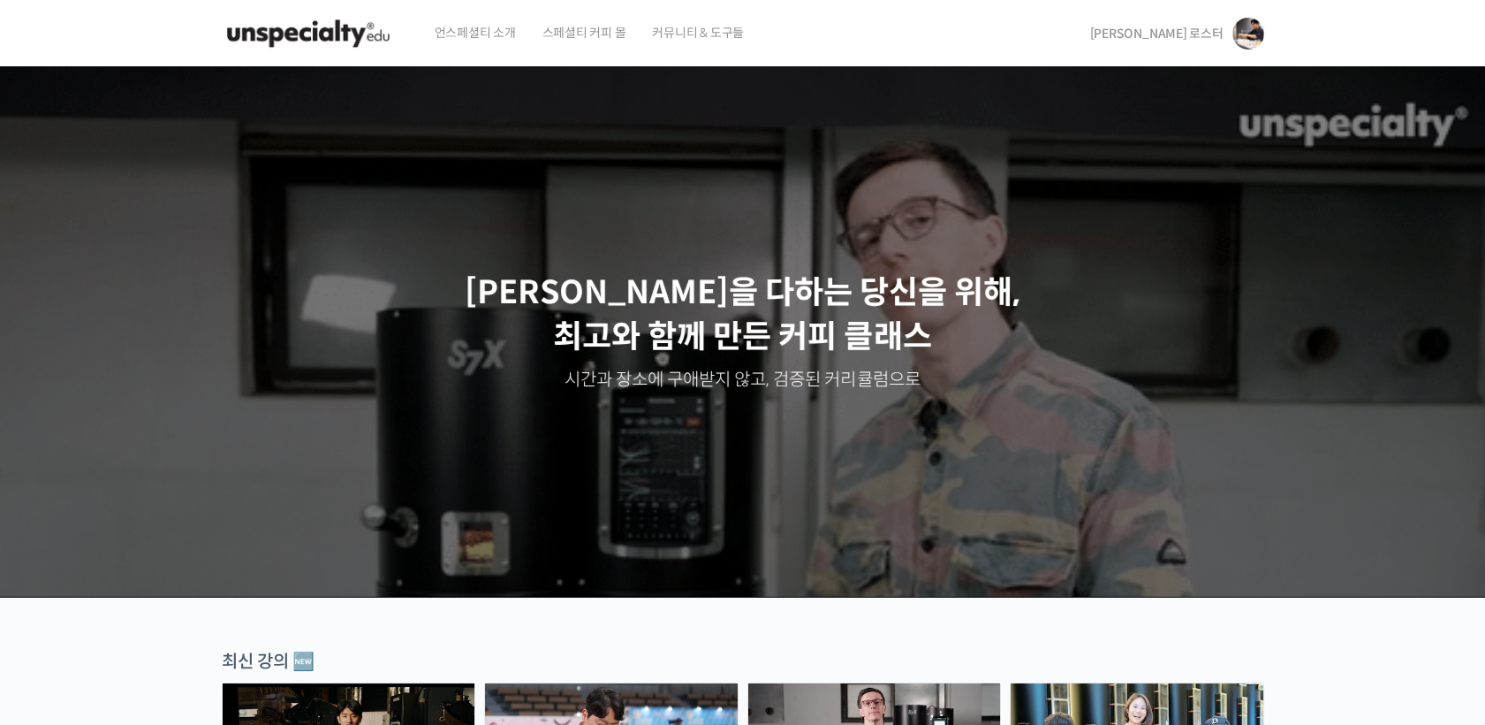
click at [1148, 42] on div "[PERSON_NAME] 로스터 [PERSON_NAME] 로스터 @dnjsrbs35091686876608 내가 등록한 강의 나의 자격증 수강생…" at bounding box center [1173, 33] width 181 height 67
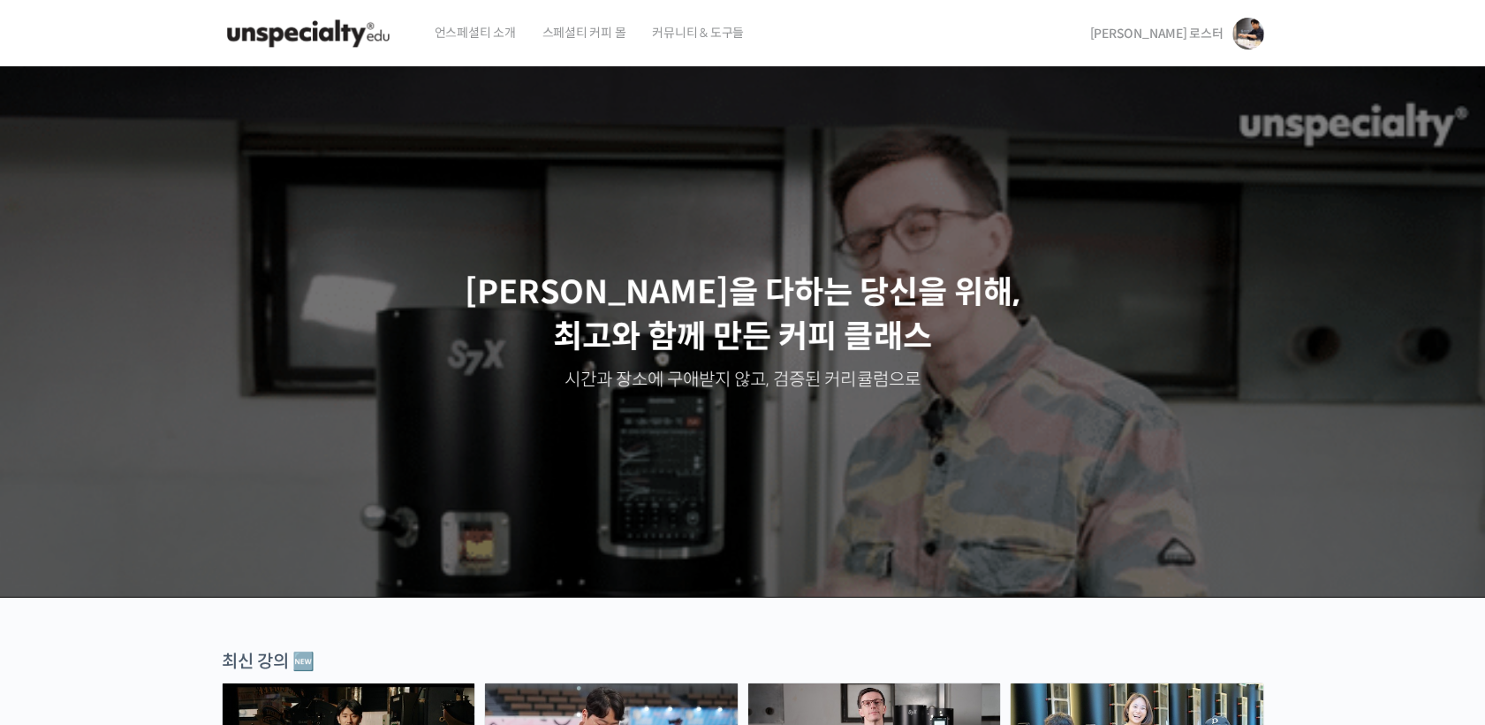
click at [1167, 42] on link "[PERSON_NAME] 로스터" at bounding box center [1177, 33] width 174 height 67
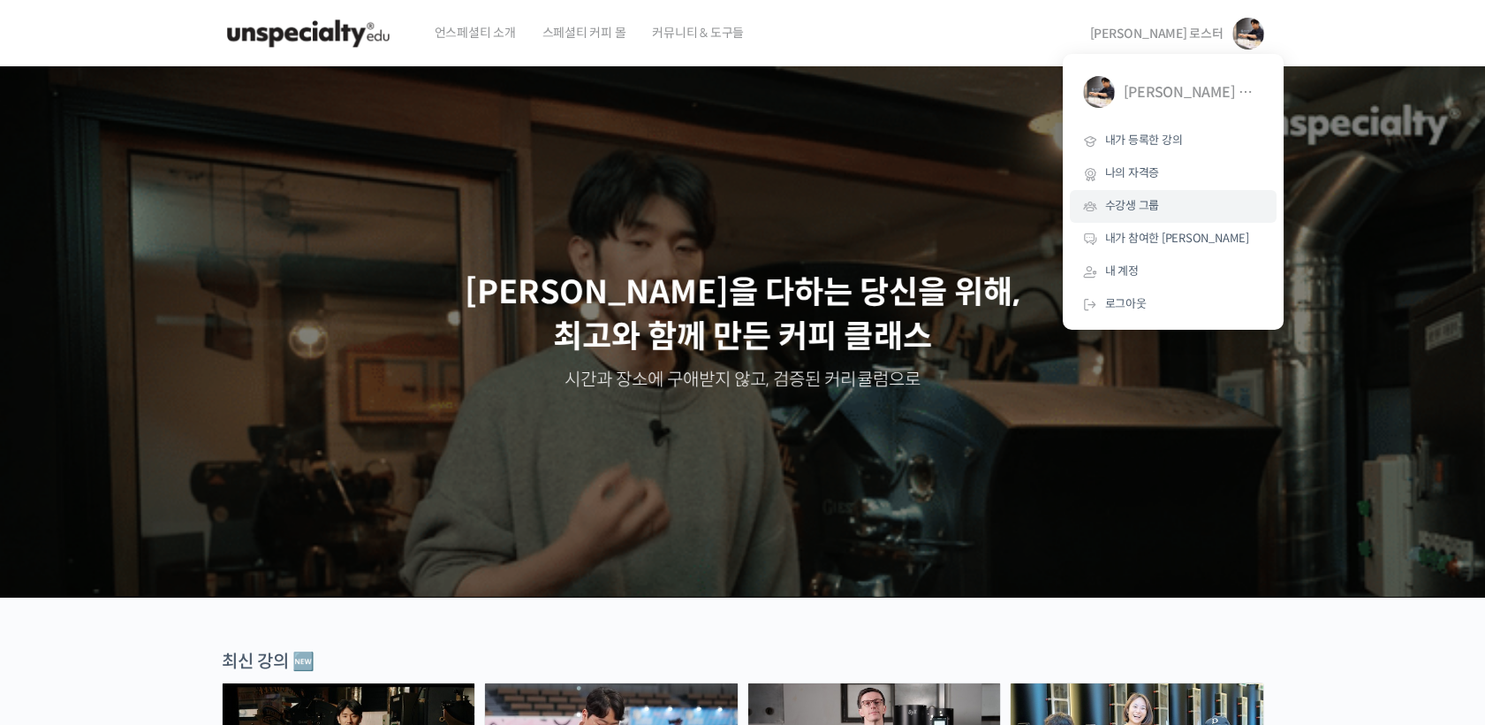
click at [1174, 200] on link "수강생 그룹" at bounding box center [1173, 206] width 207 height 33
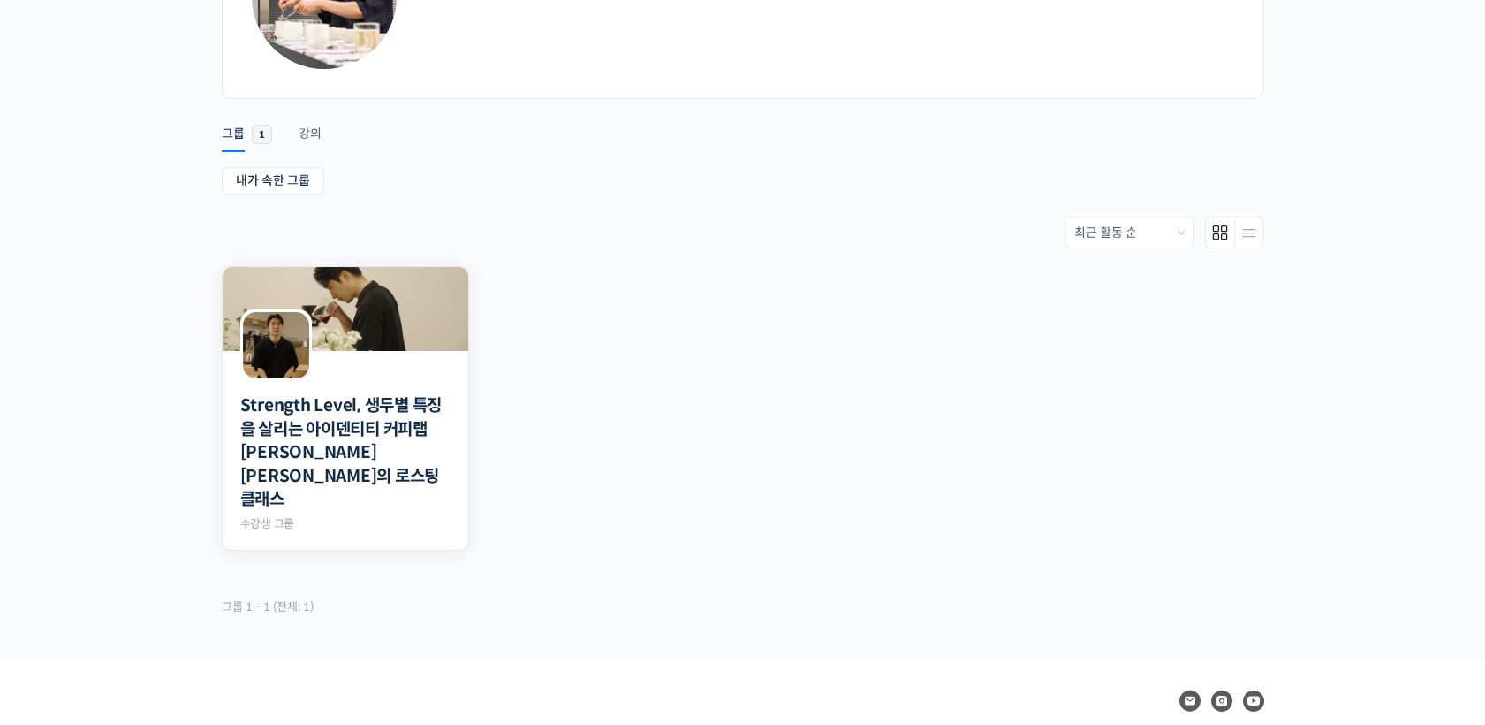
scroll to position [196, 0]
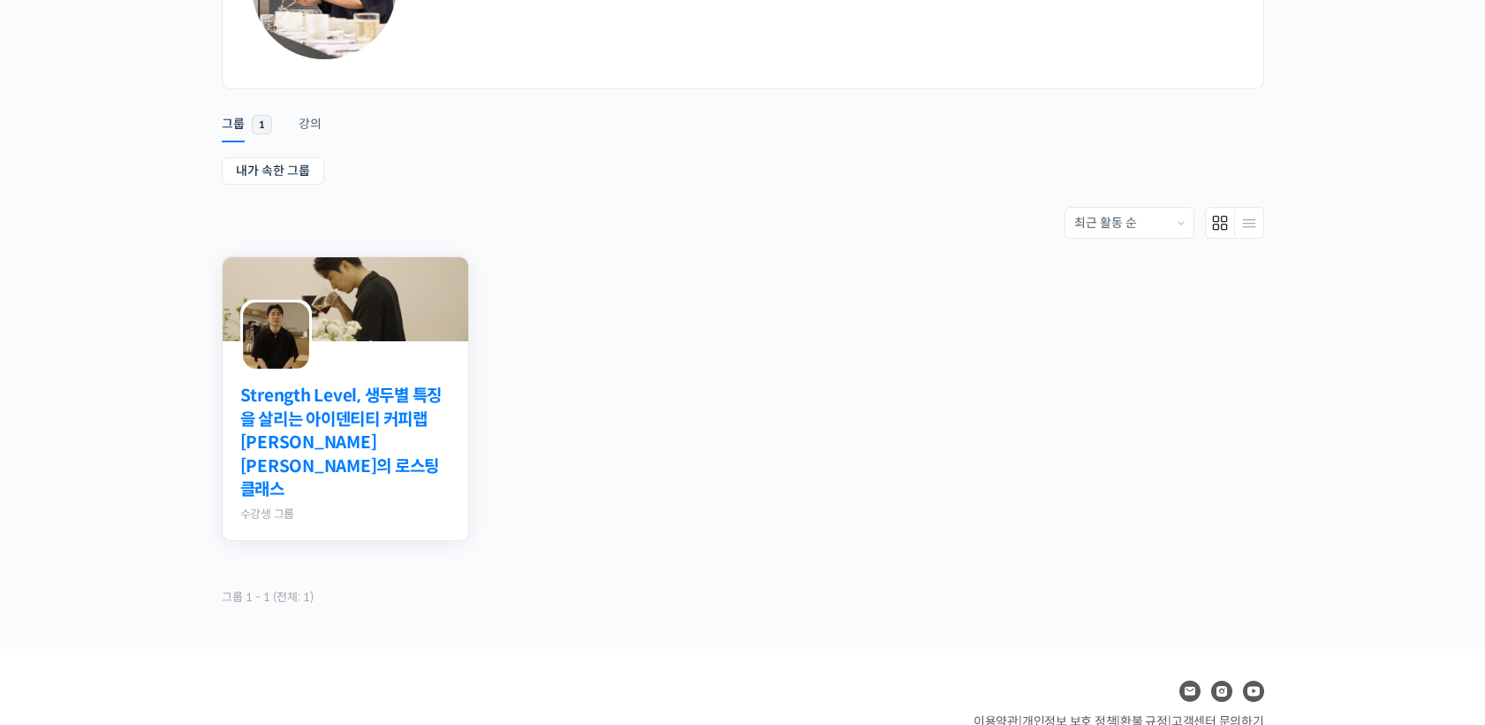
click at [392, 406] on link "Strength Level, 생두별 특징을 살리는 아이덴티티 커피랩 [PERSON_NAME] [PERSON_NAME]의 로스팅 클래스" at bounding box center [345, 443] width 210 height 118
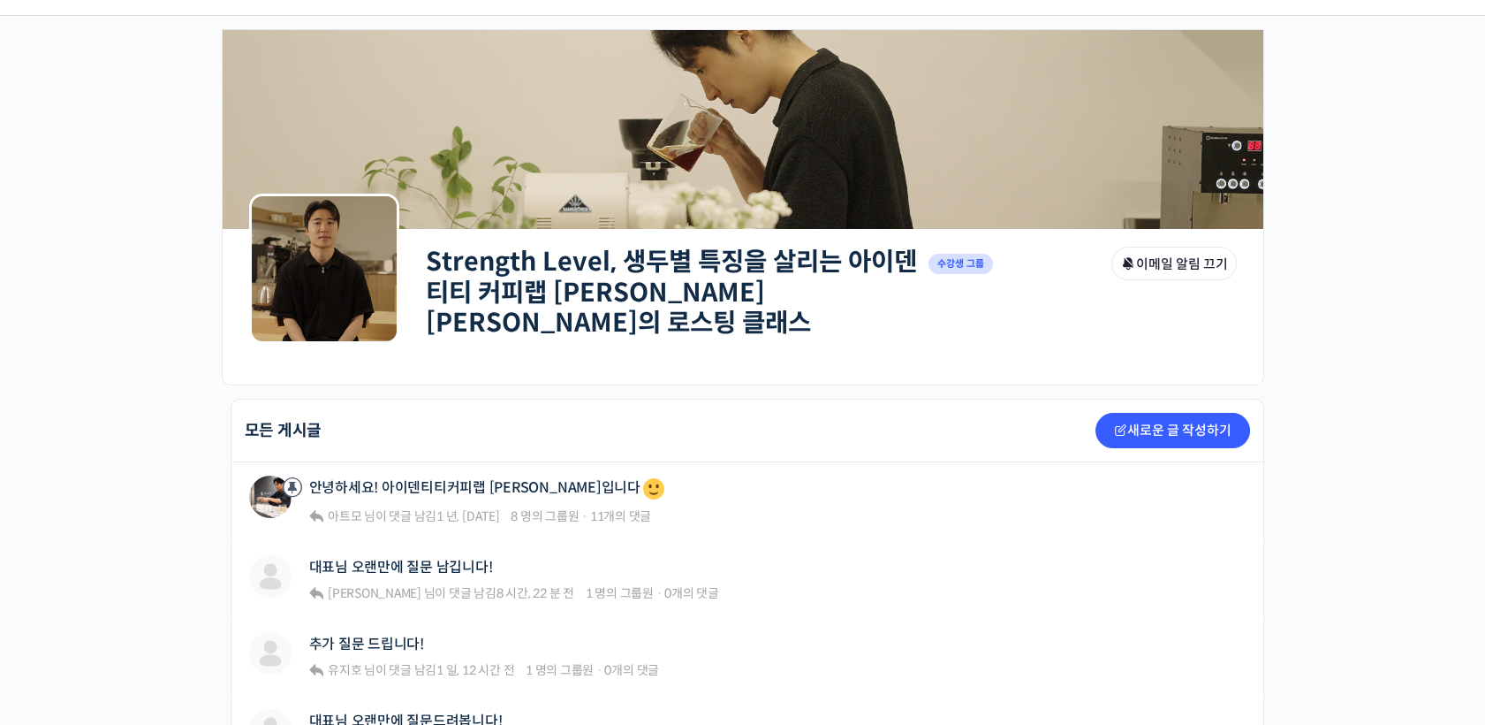
scroll to position [98, 0]
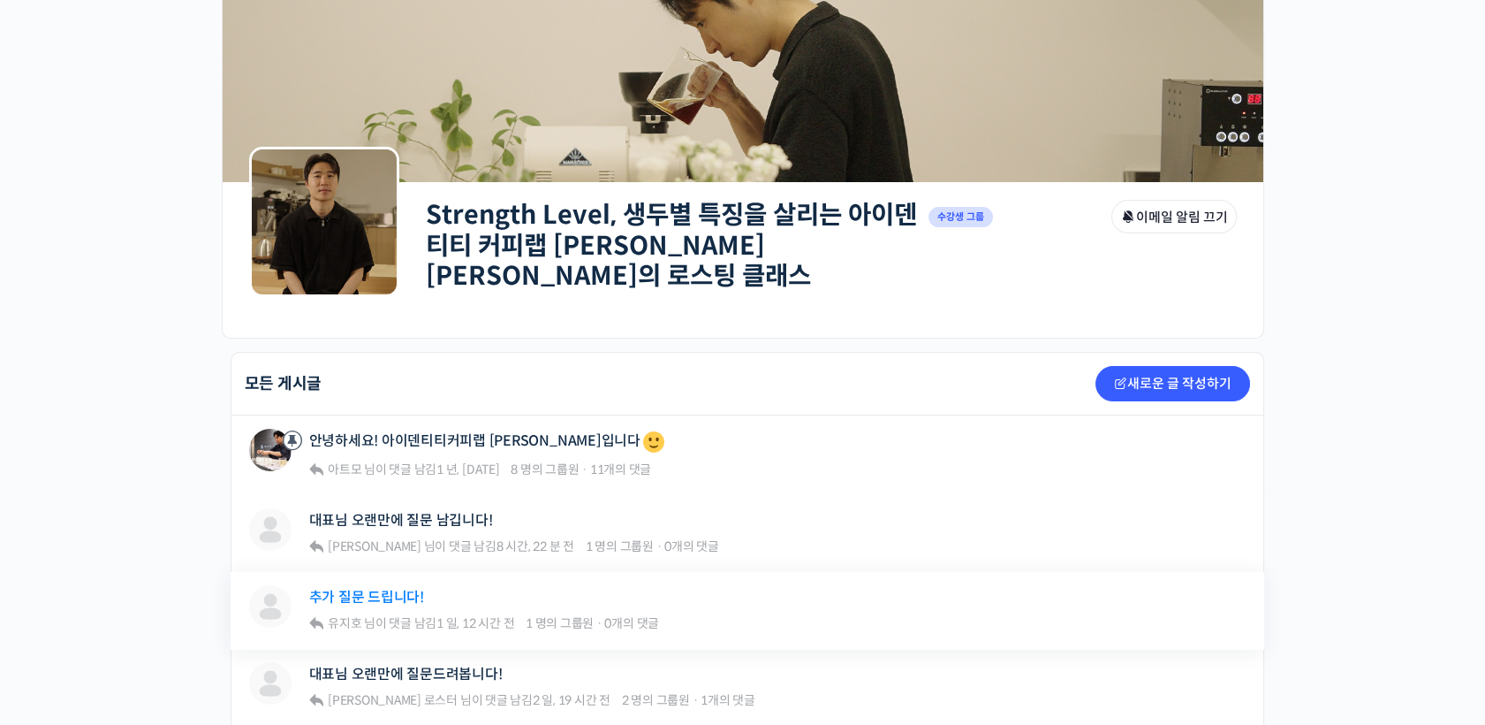
click at [353, 589] on link "추가 질문 드립니다!" at bounding box center [366, 597] width 115 height 17
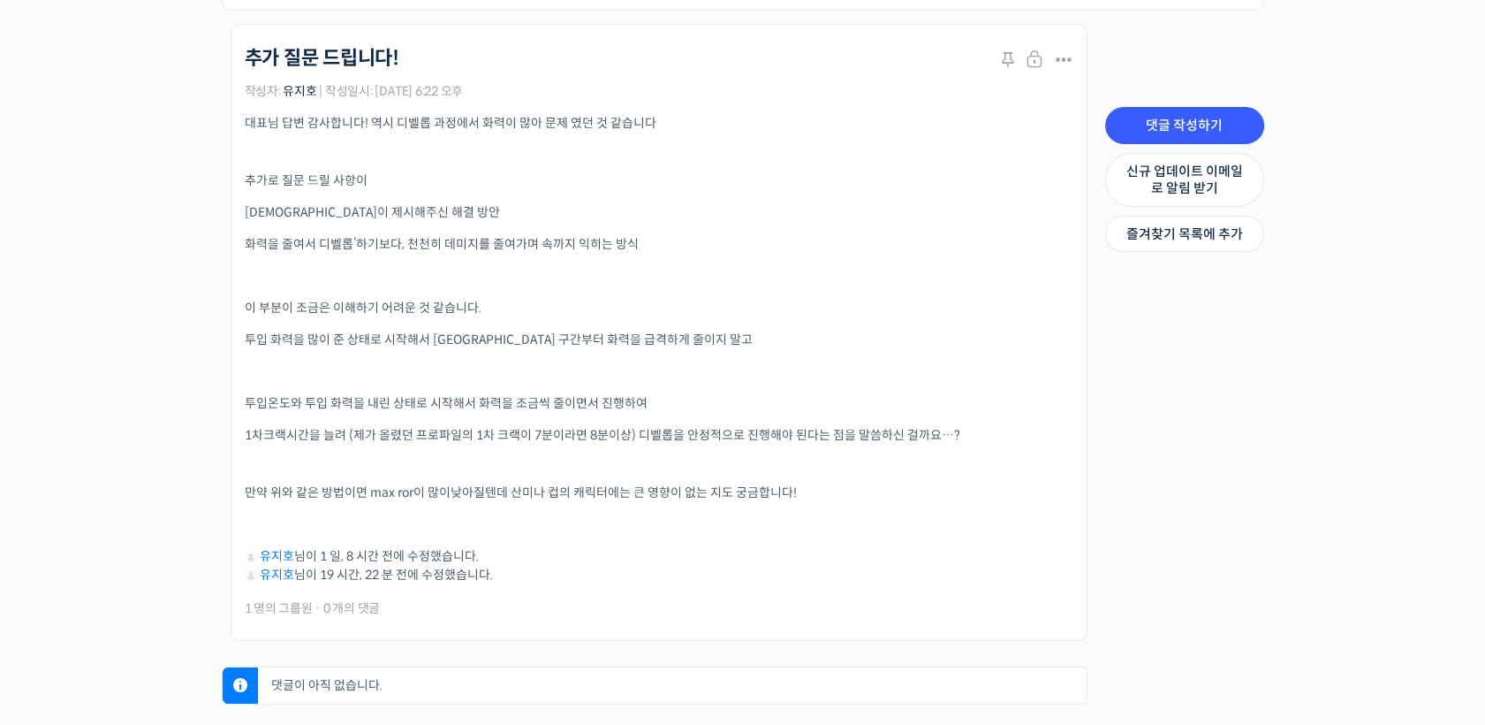
scroll to position [392, 0]
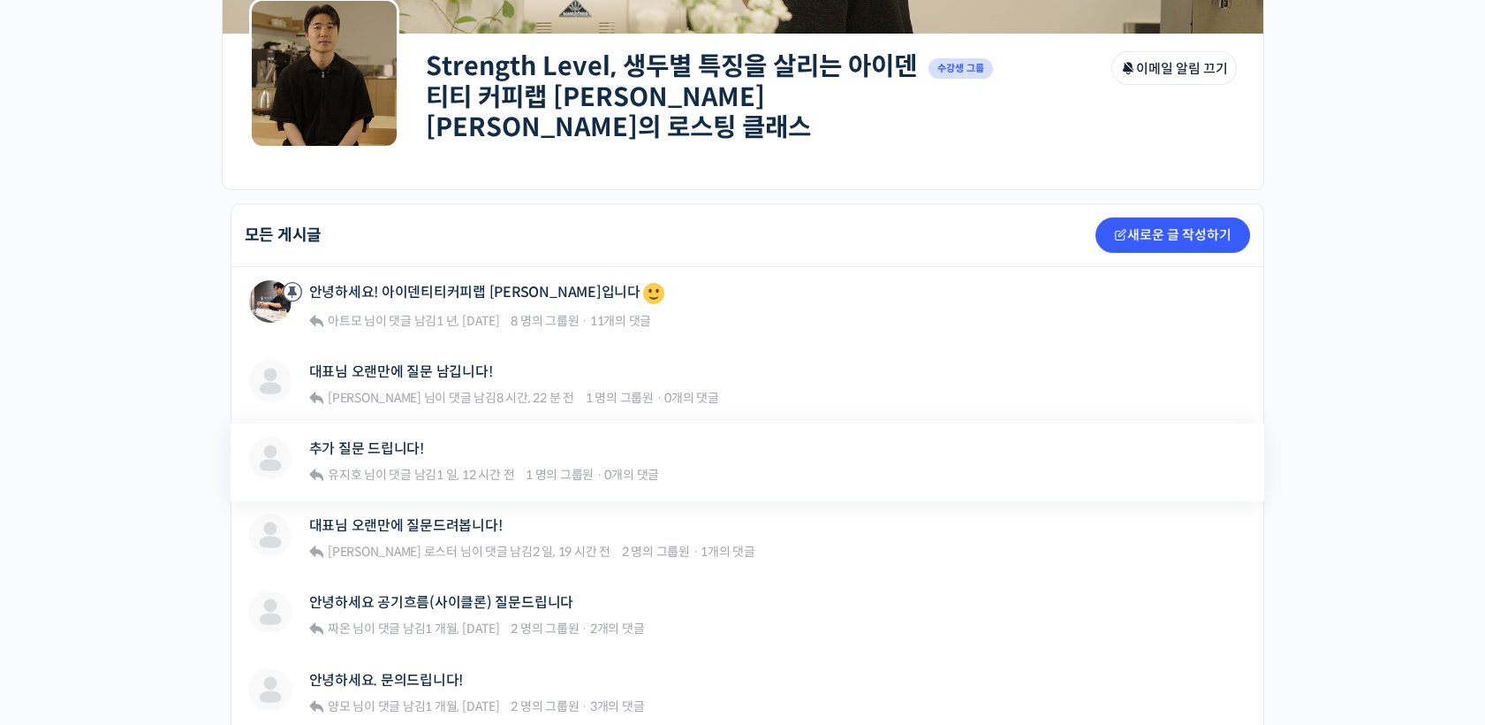
scroll to position [294, 0]
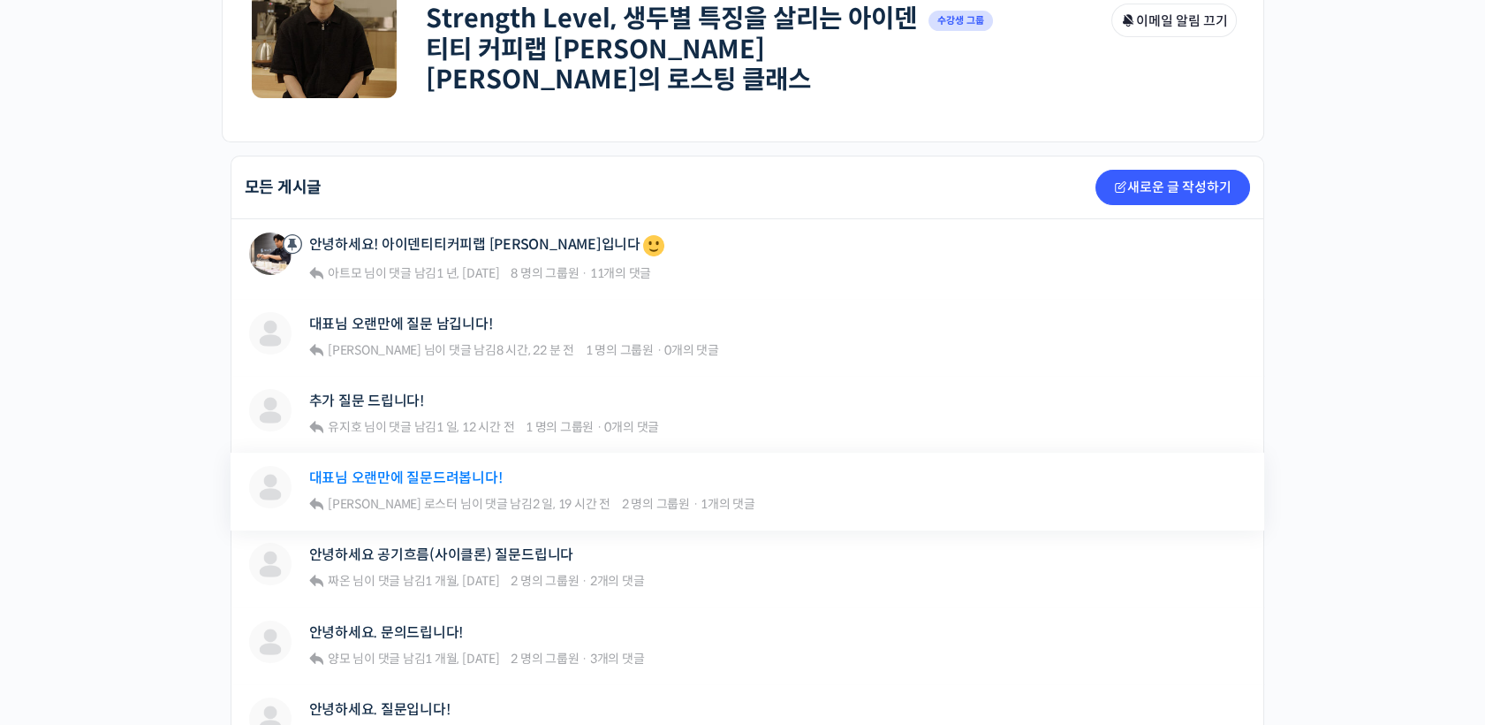
click at [420, 469] on link "대표님 오랜만에 질문드려봅니다!" at bounding box center [406, 477] width 194 height 17
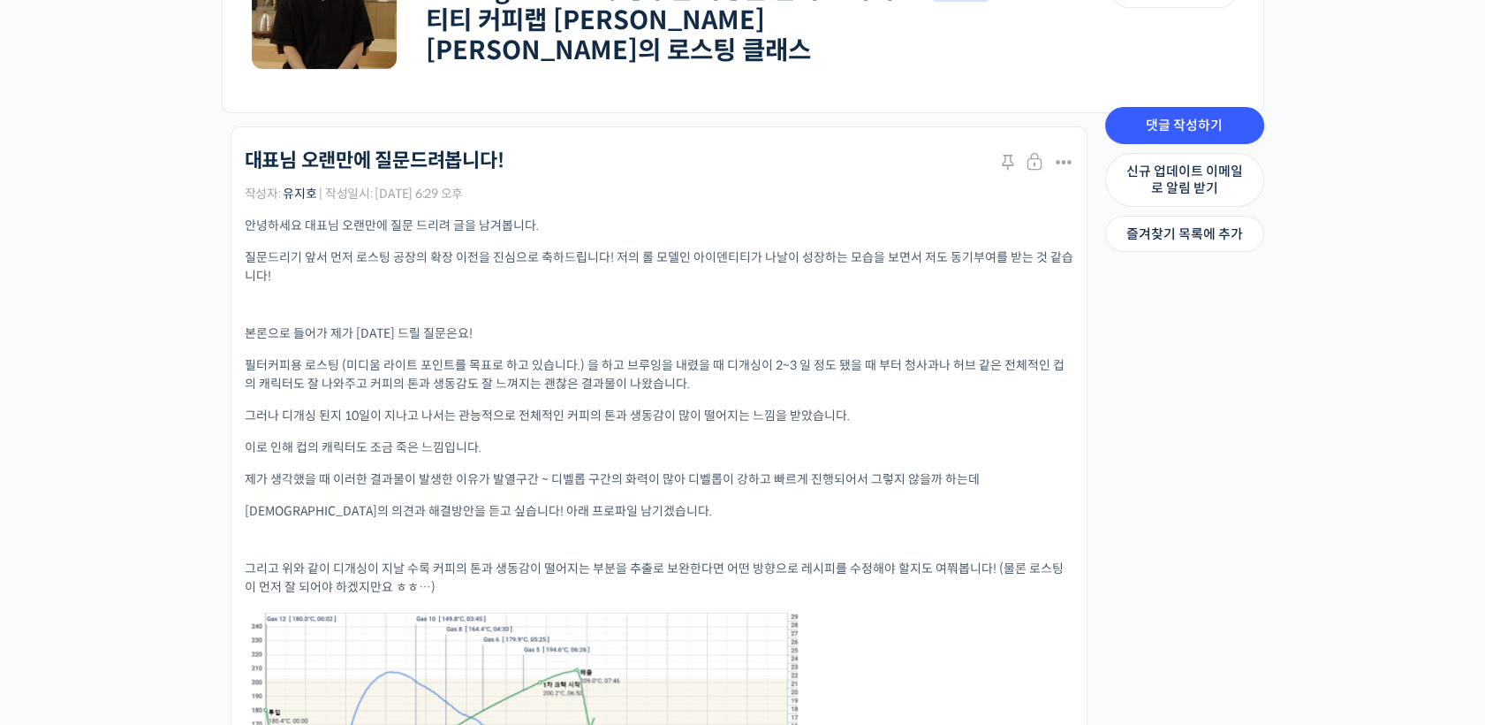
scroll to position [490, 0]
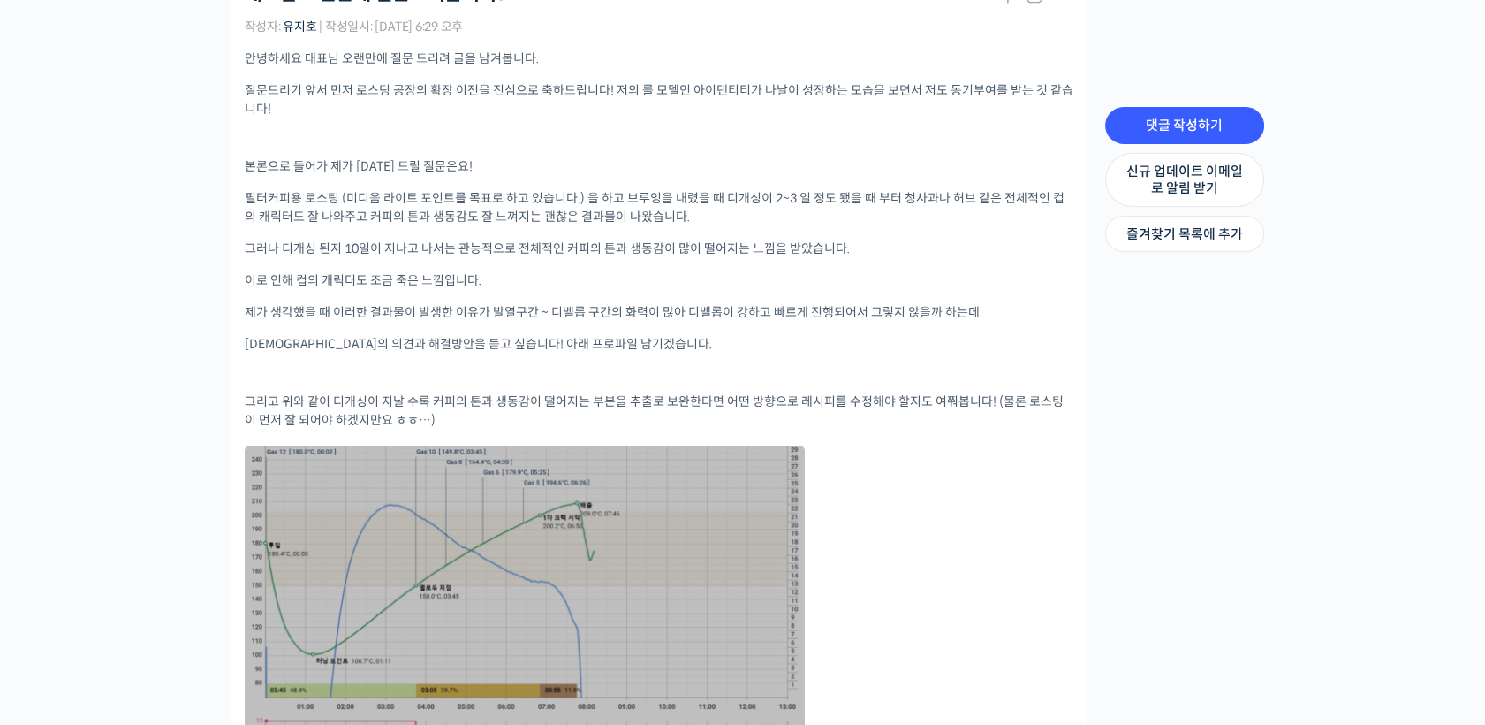
click at [665, 551] on link at bounding box center [525, 617] width 560 height 344
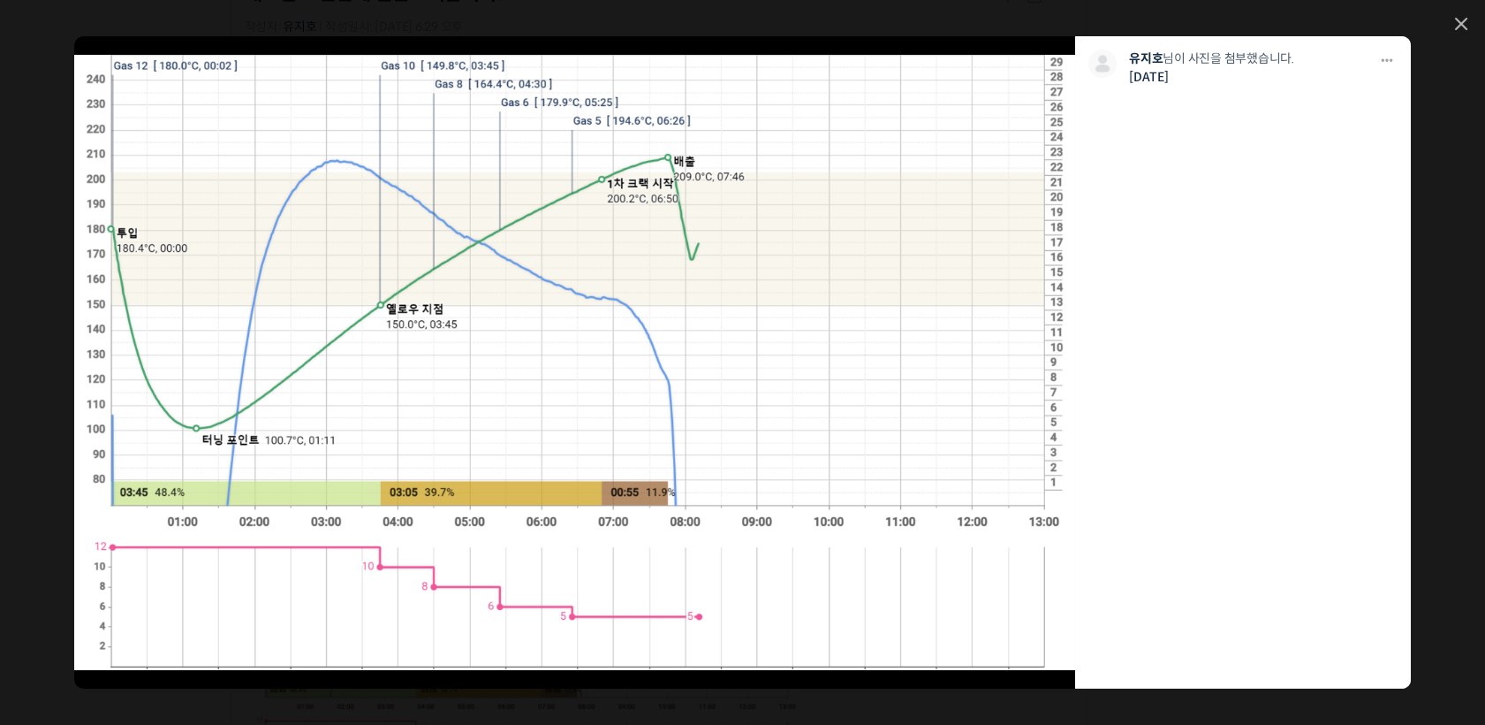
click at [818, 253] on img at bounding box center [574, 362] width 1001 height 614
click at [1464, 25] on icon at bounding box center [1461, 24] width 12 height 12
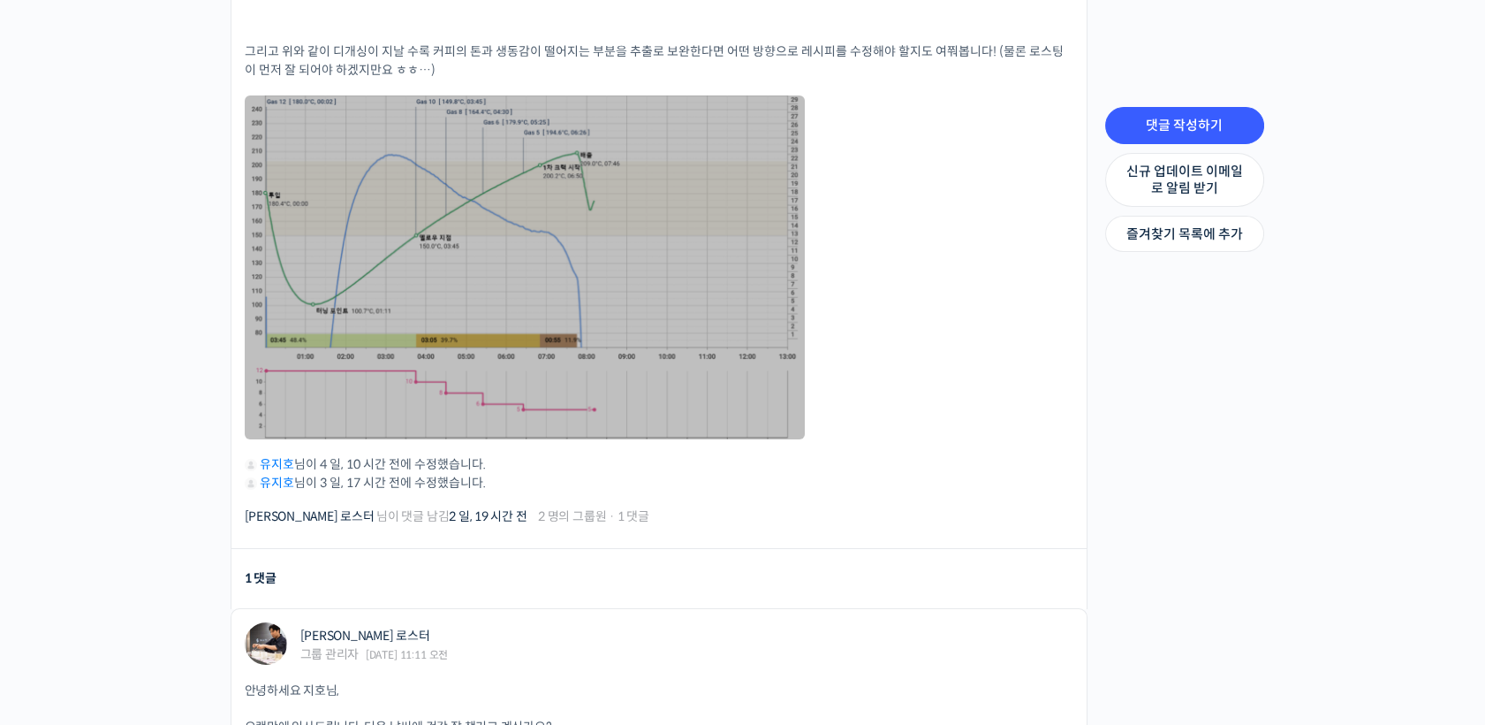
scroll to position [687, 0]
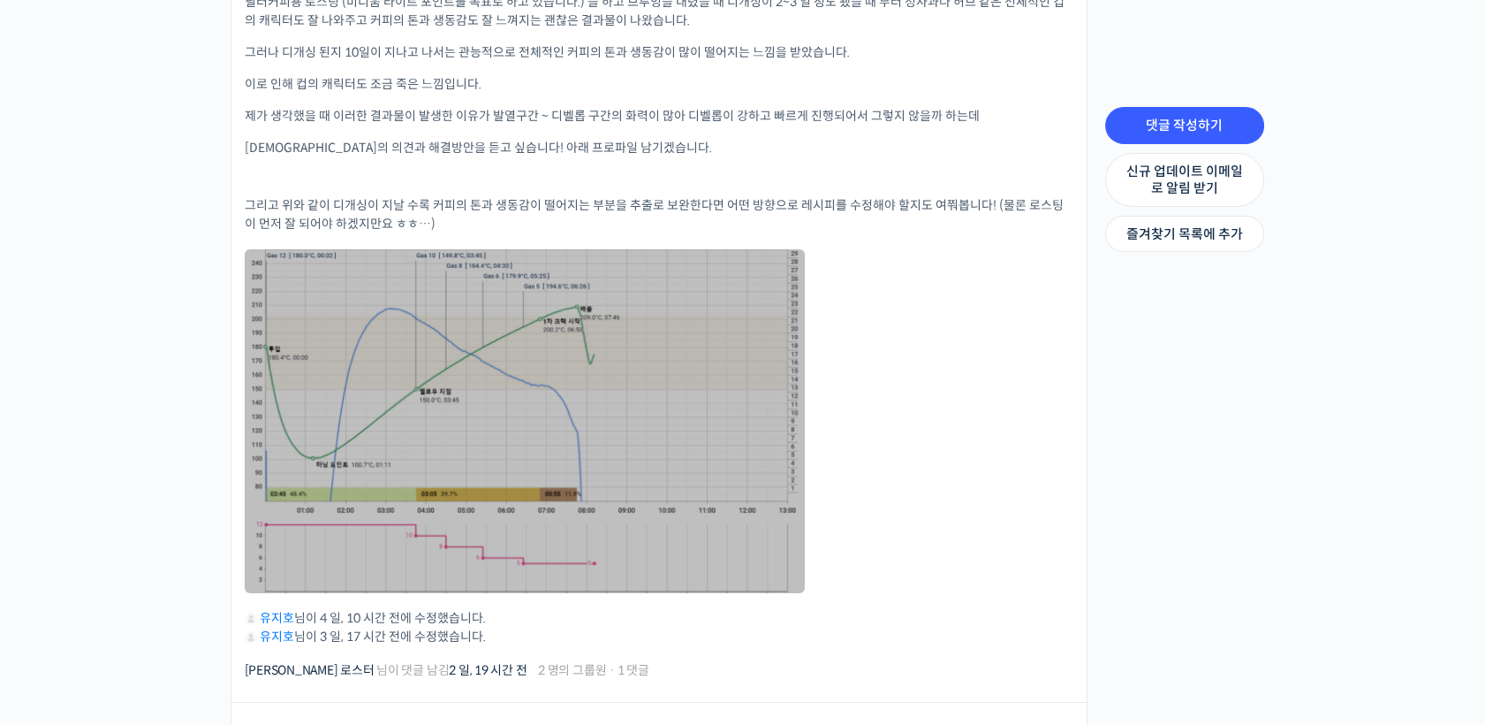
click at [572, 357] on link at bounding box center [525, 421] width 560 height 344
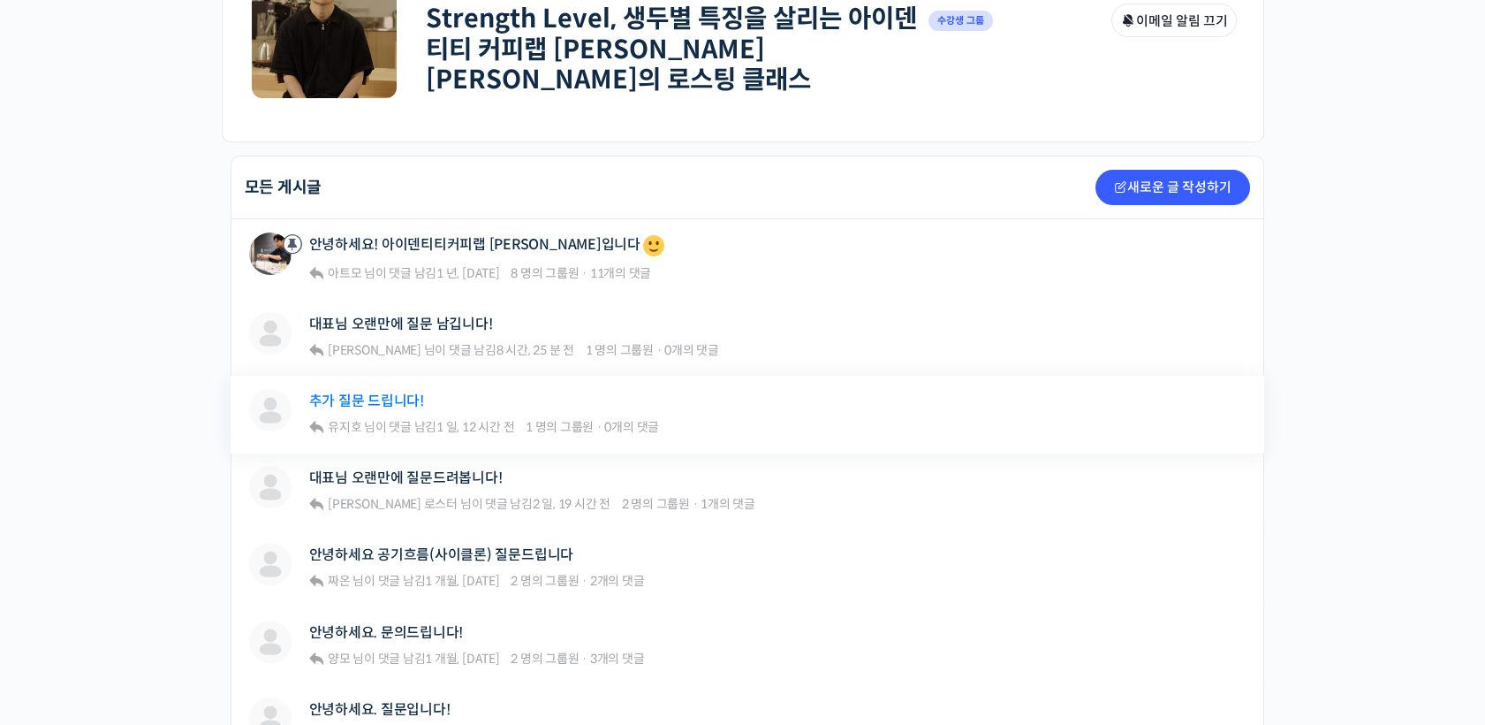
click at [384, 392] on link "추가 질문 드립니다!" at bounding box center [366, 400] width 115 height 17
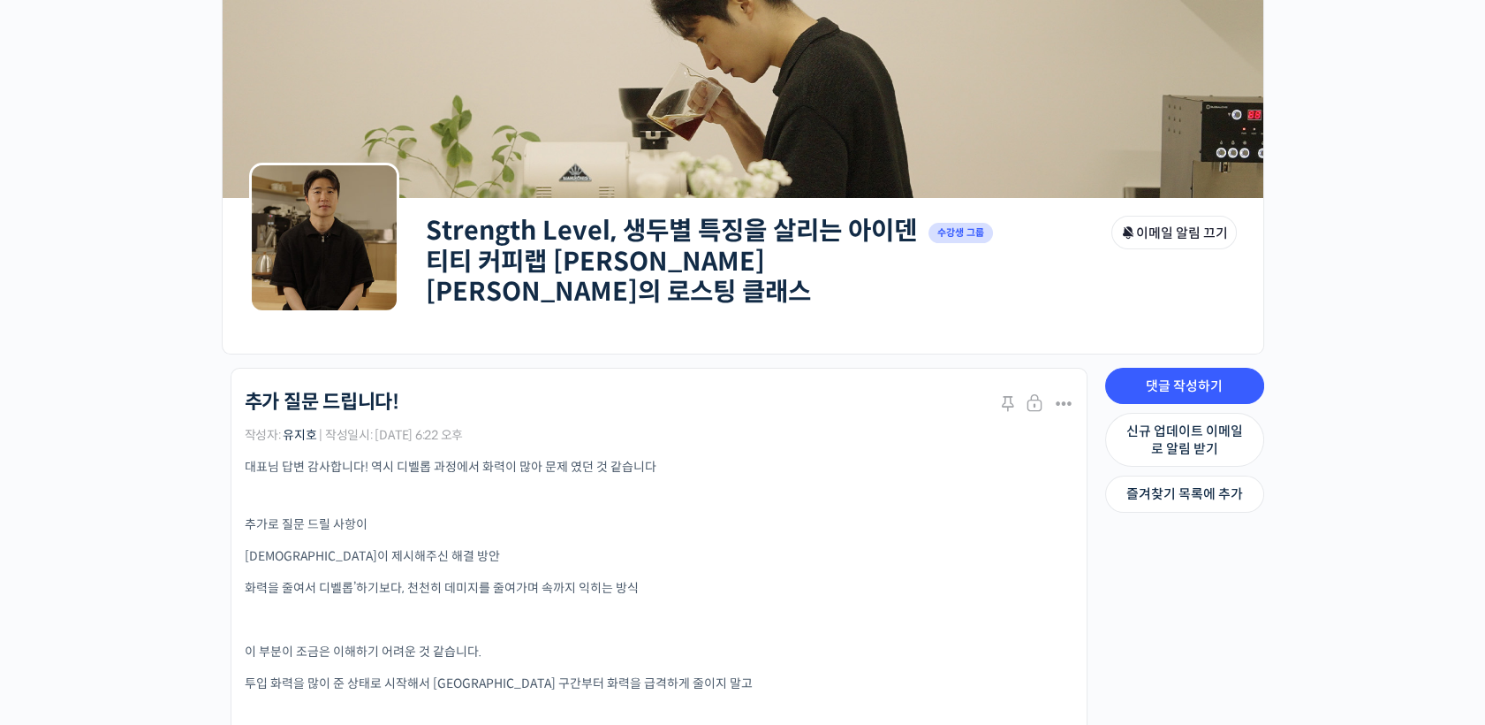
scroll to position [196, 0]
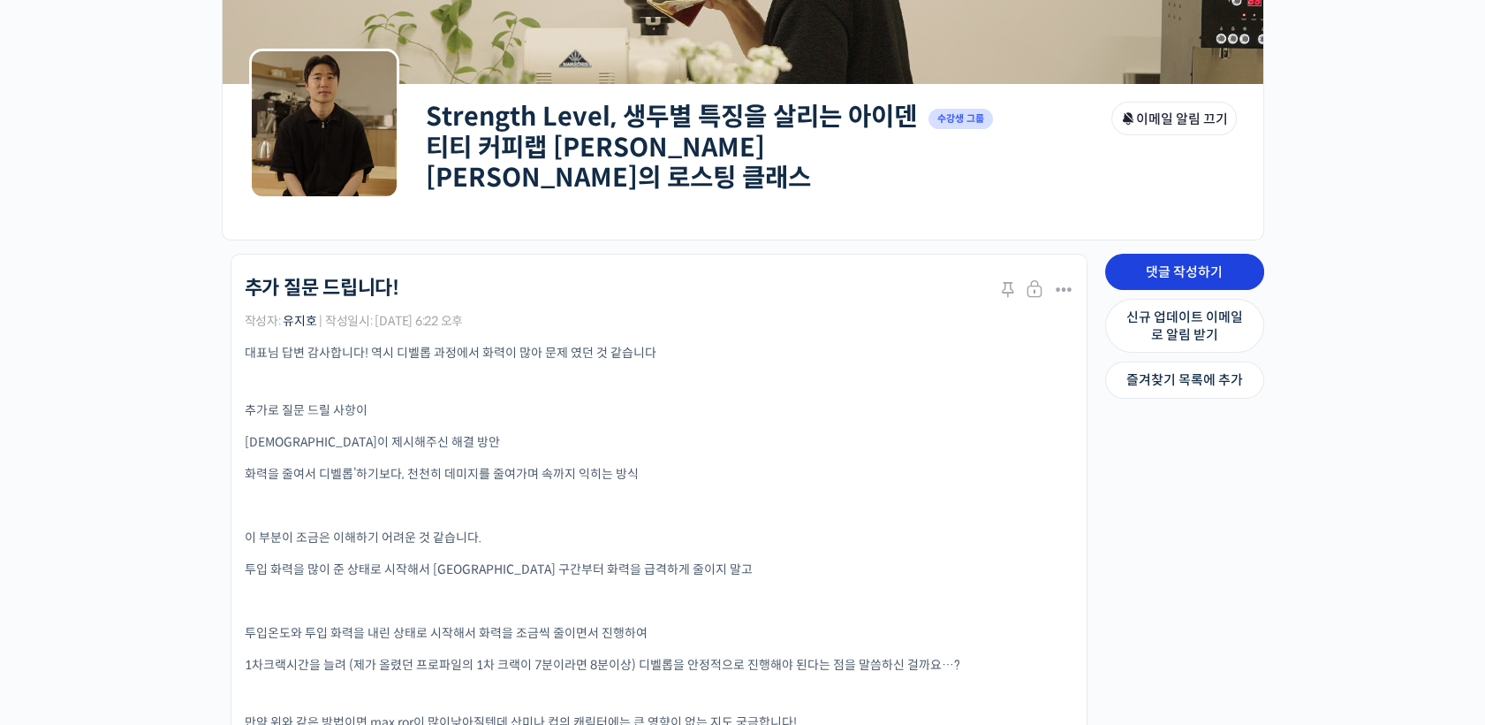
click at [1199, 258] on link "댓글 작성하기" at bounding box center [1184, 272] width 159 height 37
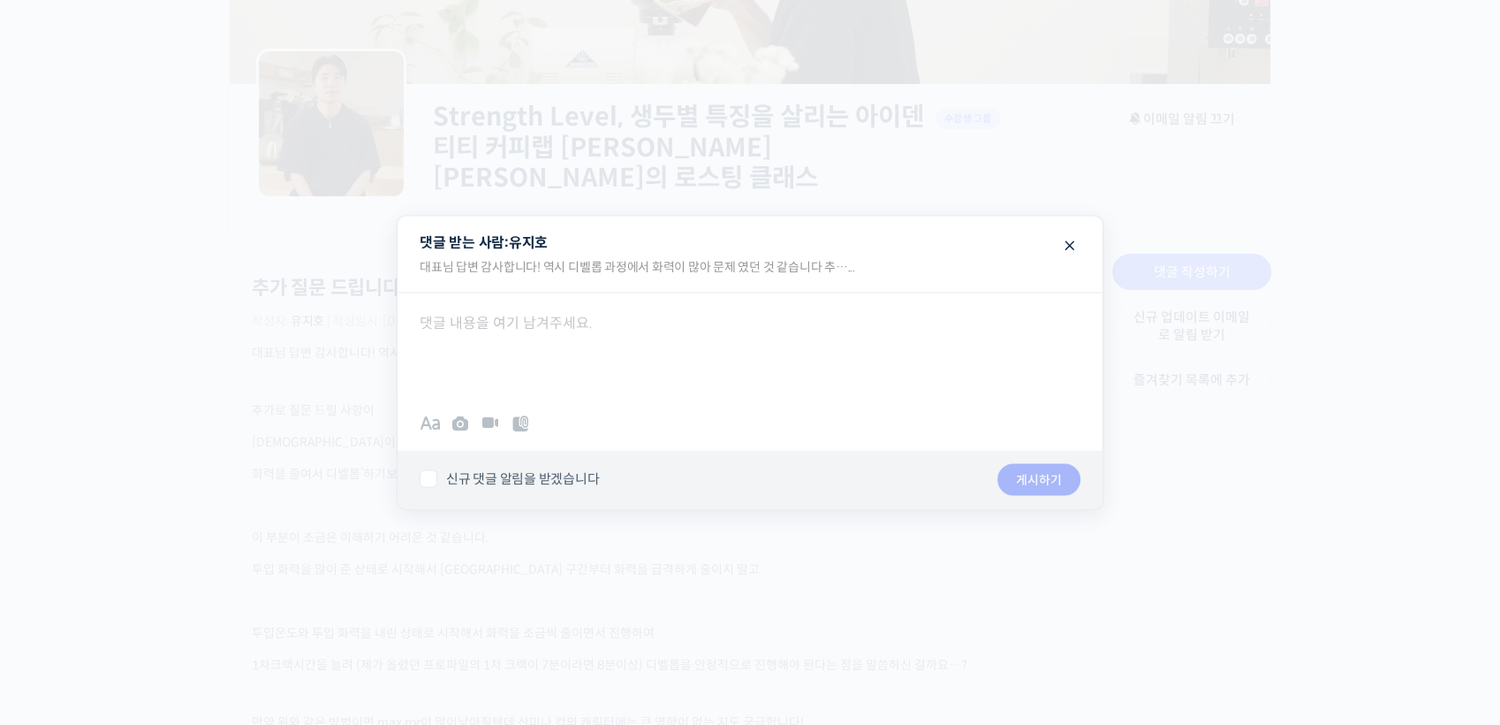
click at [573, 364] on div at bounding box center [750, 345] width 705 height 106
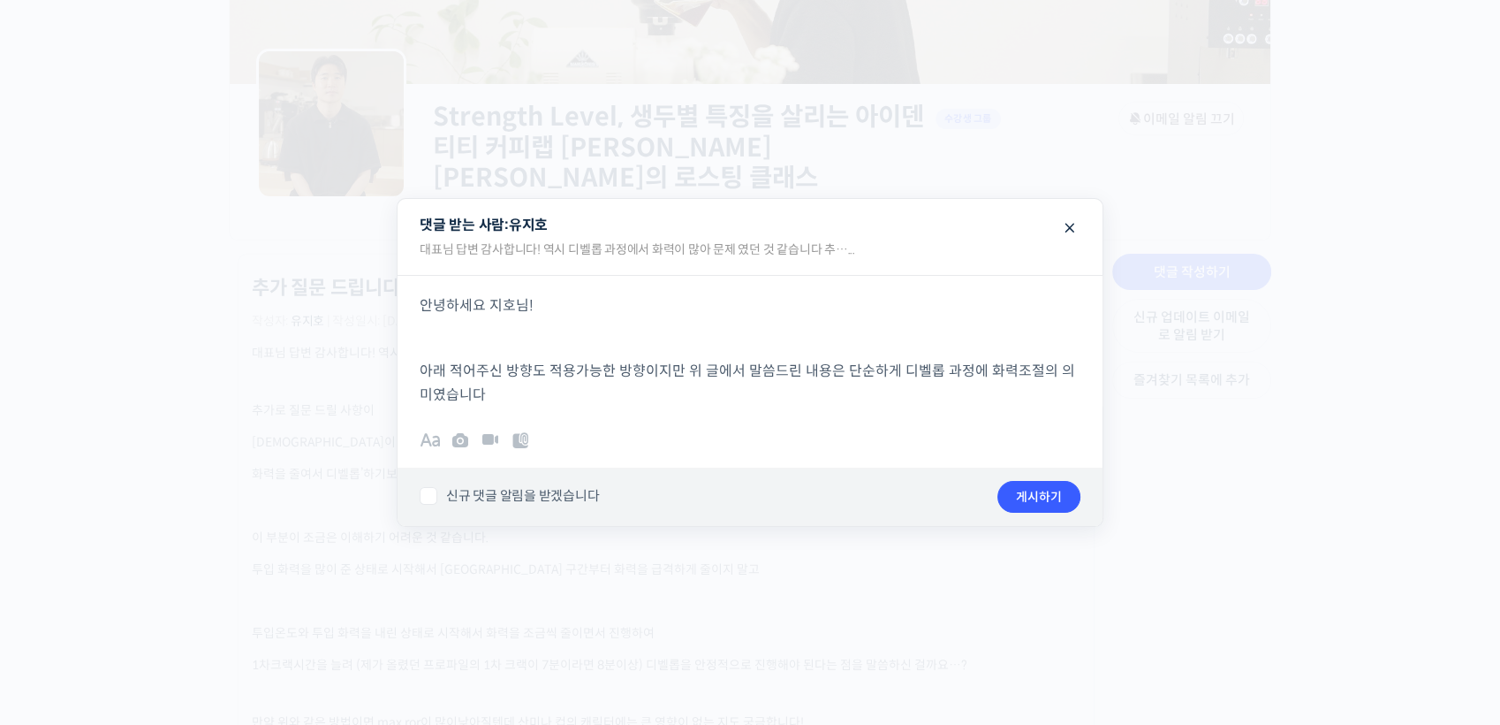
click at [1242, 420] on div at bounding box center [750, 362] width 1500 height 725
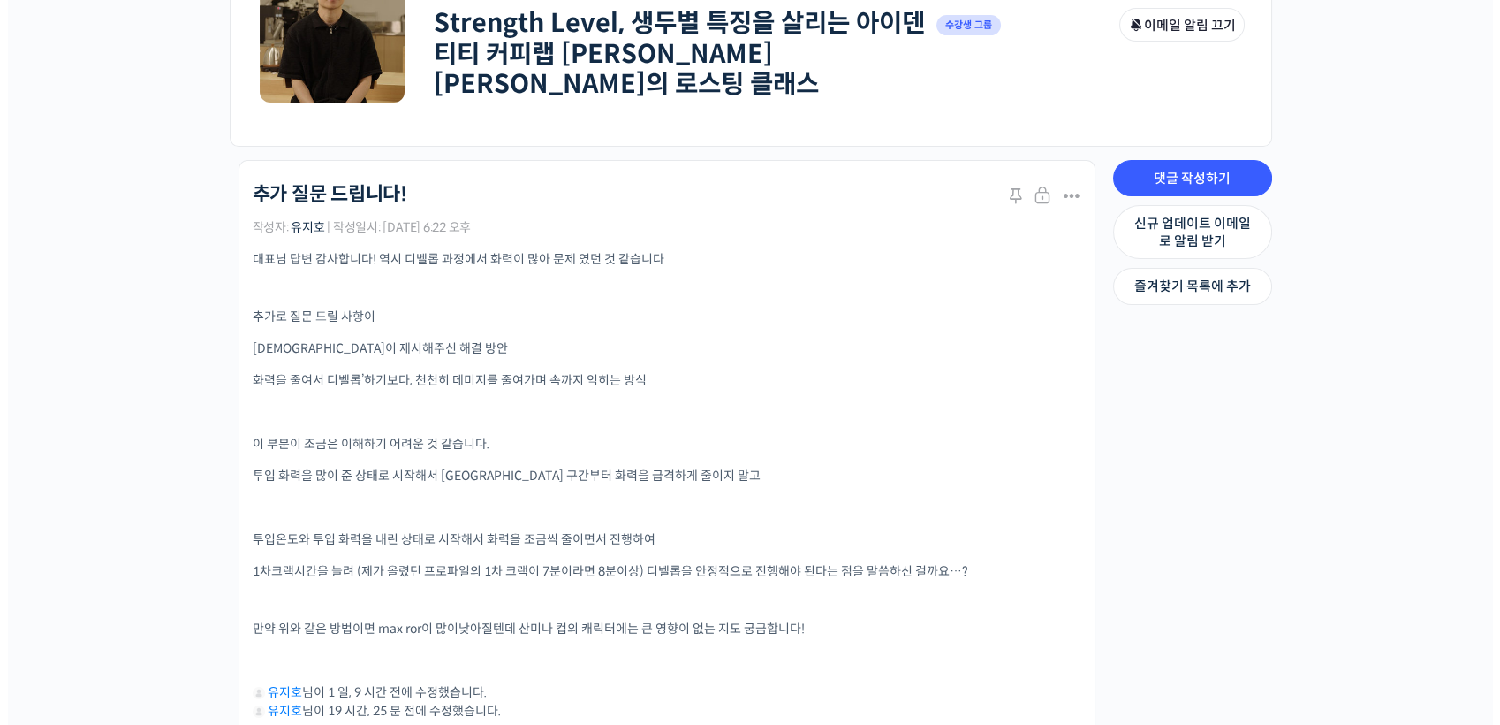
scroll to position [392, 0]
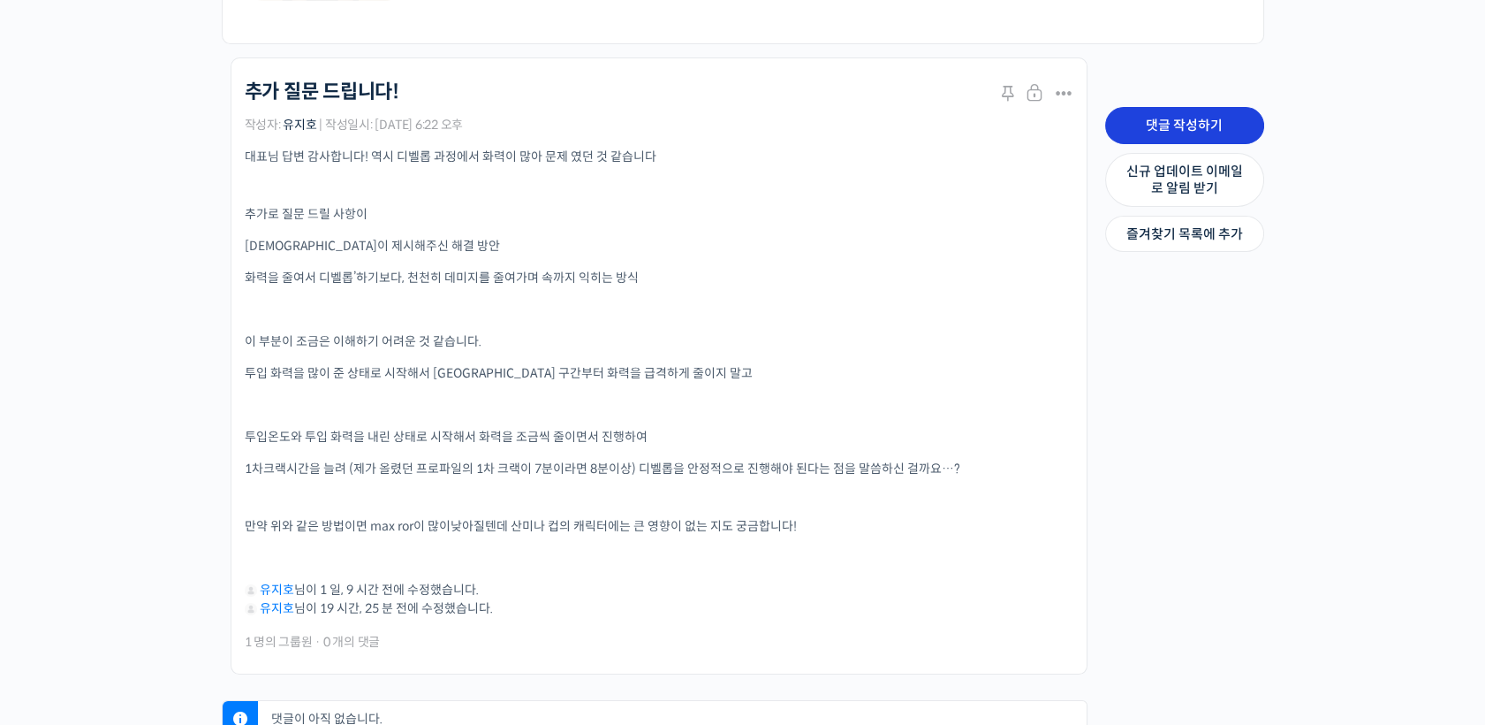
click at [1181, 124] on link "댓글 작성하기" at bounding box center [1184, 125] width 159 height 37
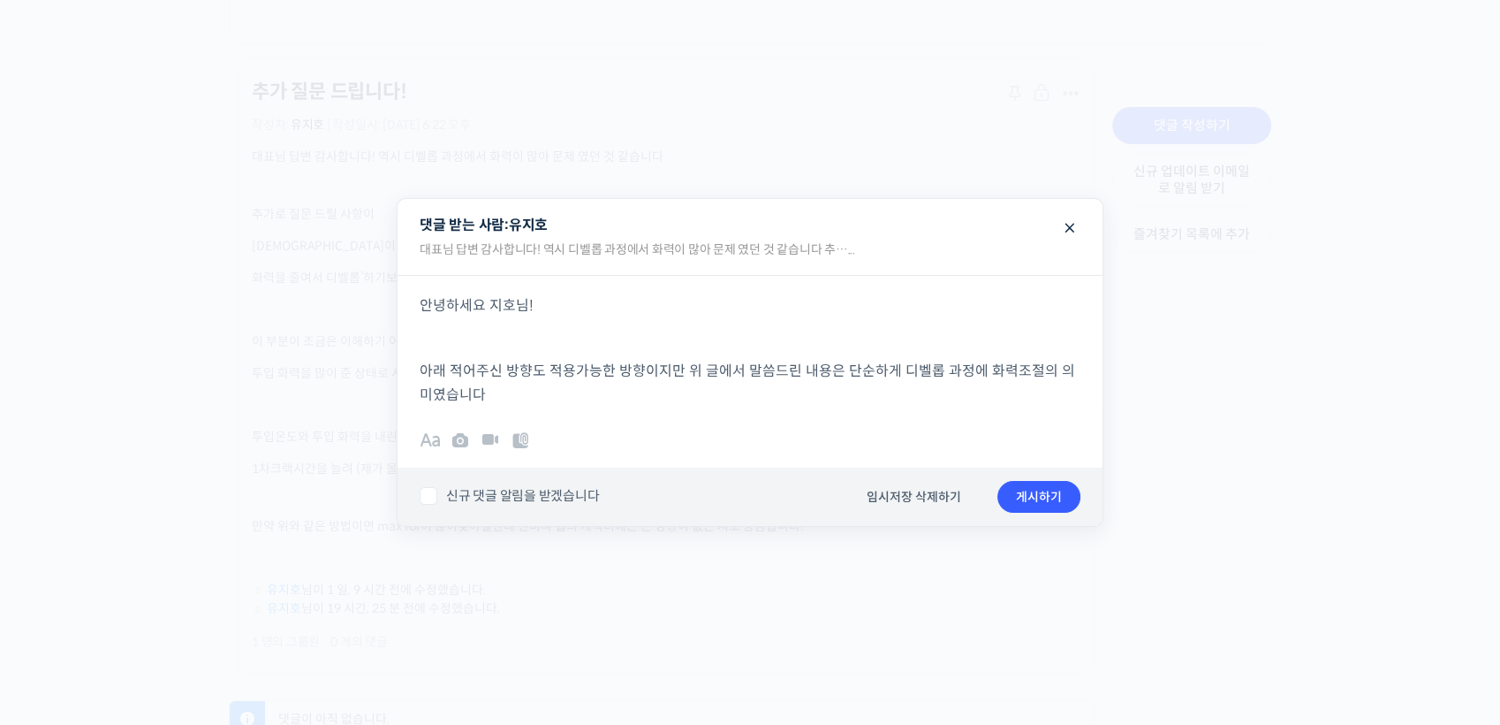
click at [919, 385] on p "아래 적어주신 방향도 적용가능한 방향이지만 위 글에서 말씀드린 내용은 단순하게 디벨롭 과정에 화력조절의 의미였습니다" at bounding box center [750, 383] width 661 height 48
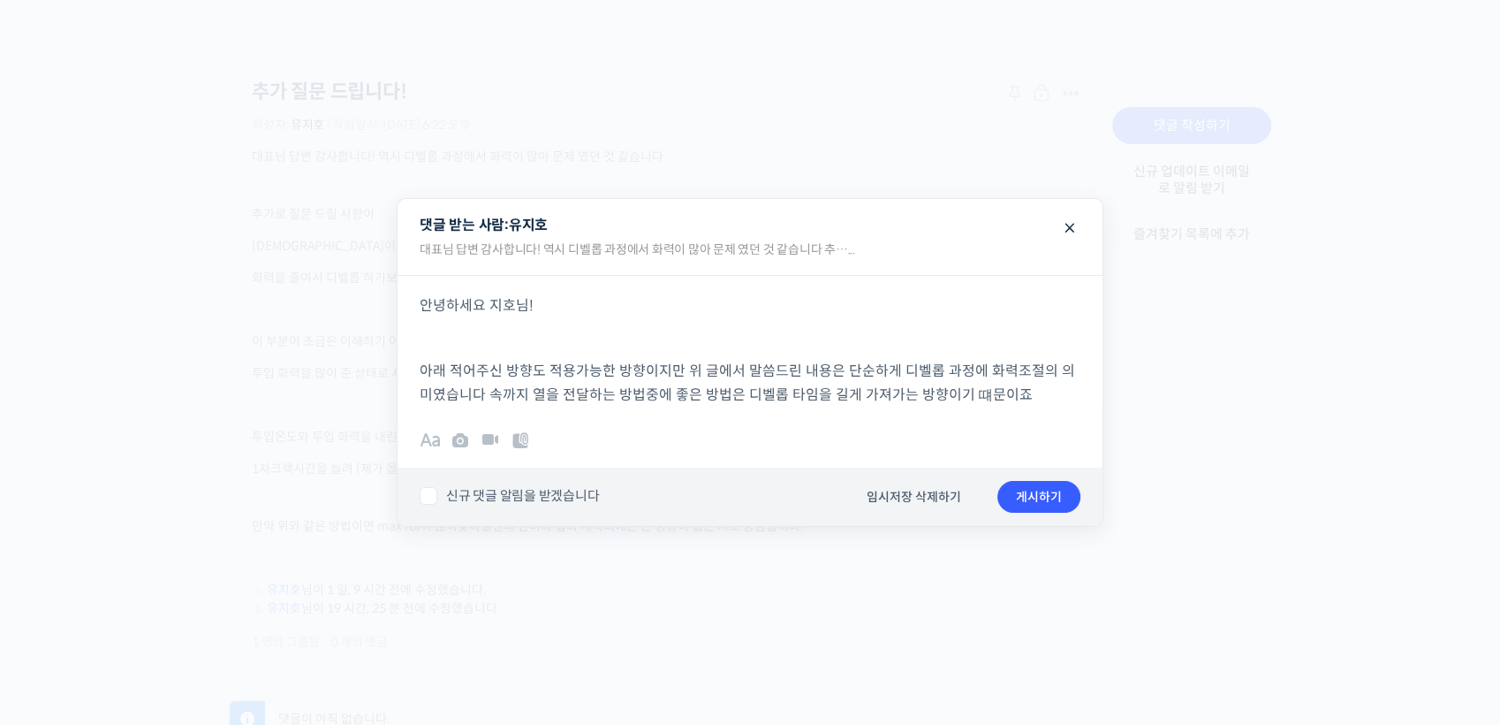
click at [1231, 496] on div at bounding box center [750, 362] width 1500 height 725
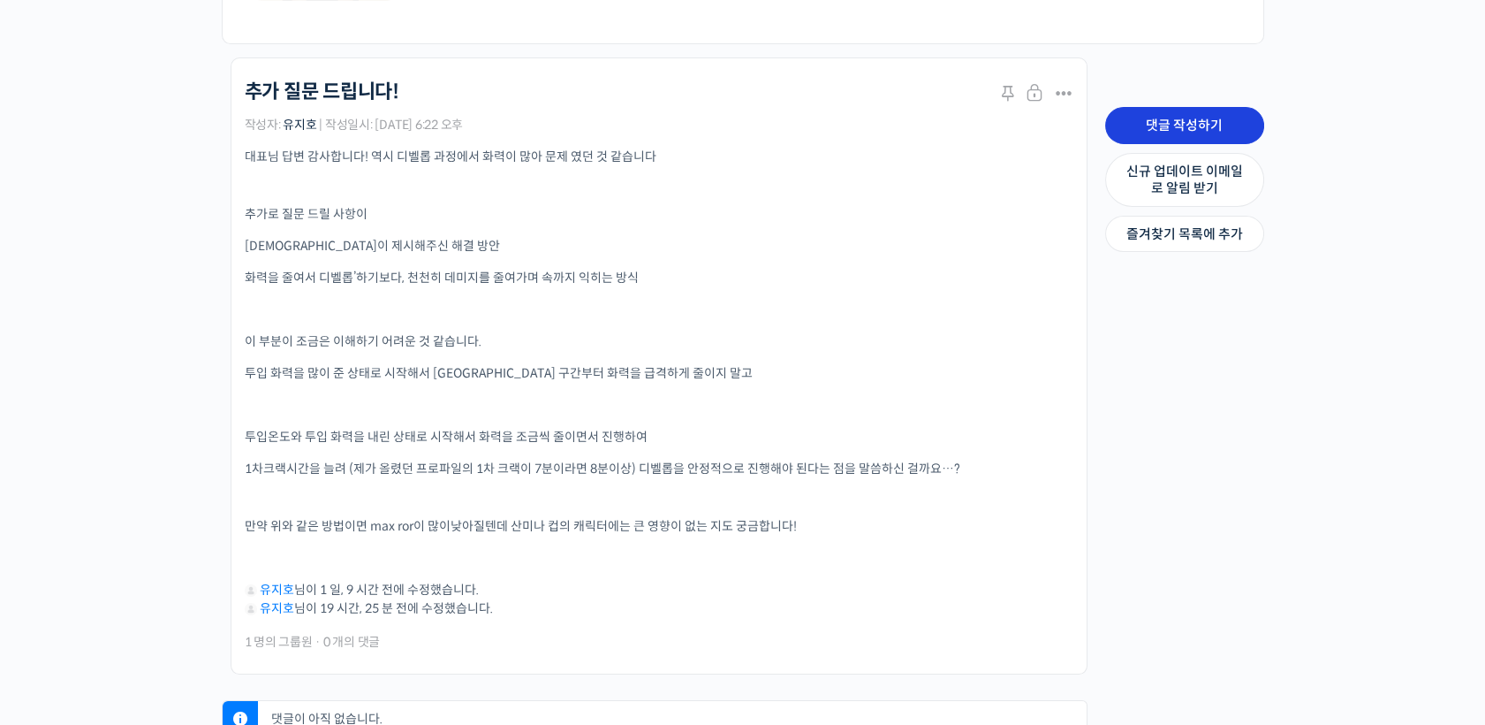
click at [1249, 130] on link "댓글 작성하기" at bounding box center [1184, 125] width 159 height 37
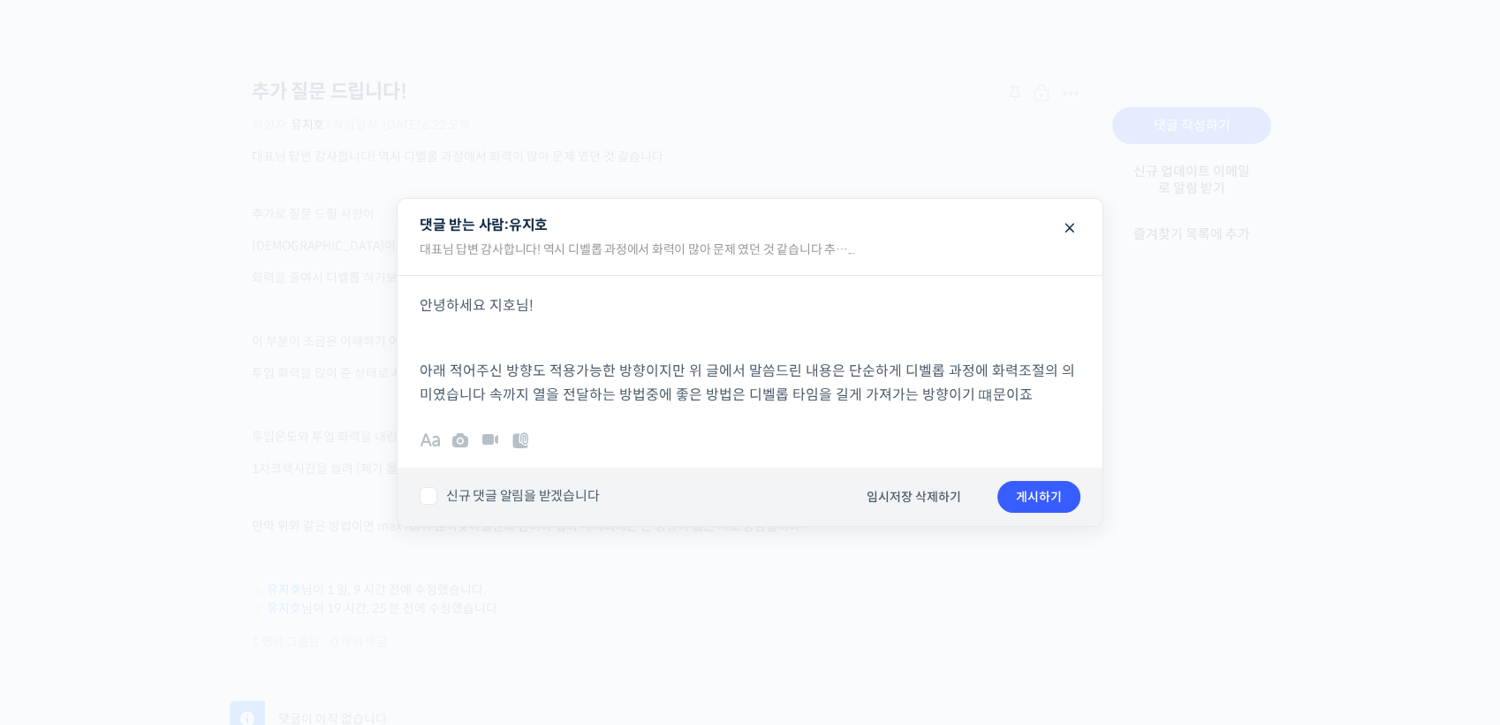
click at [947, 396] on p "아래 적어주신 방향도 적용가능한 방향이지만 위 글에서 말씀드린 내용은 단순하게 디벨롭 과정에 화력조절의 의미였습니다 속까지 열을 전달하는 방법…" at bounding box center [750, 383] width 661 height 48
click at [1033, 405] on p "아래 적어주신 방향도 적용가능한 방향이지만 위 글에서 말씀드린 내용은 단순하게 디벨롭 과정에 화력조절의 의미였습니다 속까지 열을 전달하는 방법…" at bounding box center [750, 383] width 661 height 48
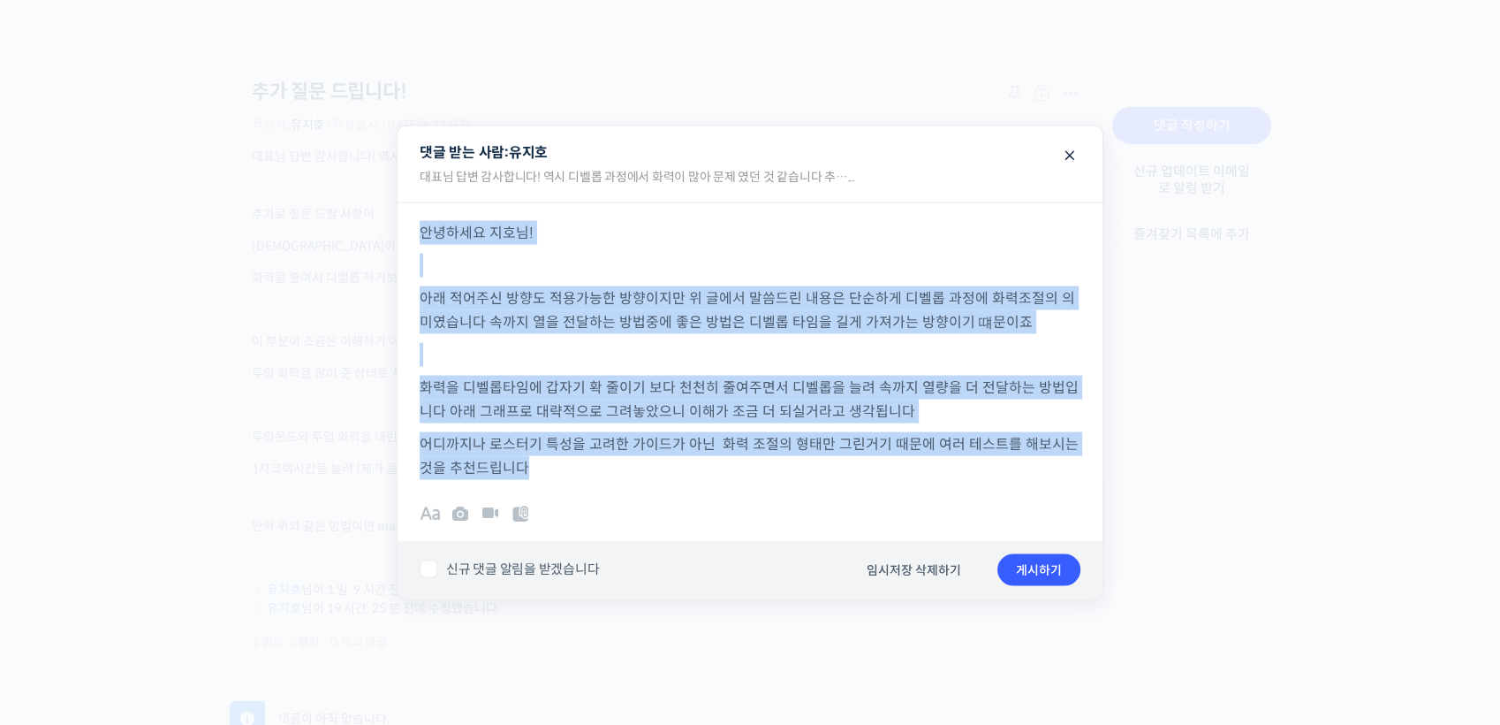
drag, startPoint x: 422, startPoint y: 237, endPoint x: 566, endPoint y: 456, distance: 261.8
click at [566, 456] on div "안녕하세요 지호님! 아래 적어주신 방향도 적용가능한 방향이지만 위 글에서 말씀드린 내용은 단순하게 디벨롭 과정에 화력조절의 의미였습니다 속까지…" at bounding box center [750, 339] width 705 height 277
copy div "안녕하세요 지호님! 아래 적어주신 방향도 적용가능한 방향이지만 위 글에서 말씀드린 내용은 단순하게 디벨롭 과정에 화력조절의 의미였습니다 속까지…"
click at [921, 460] on p "어디까지나 로스터기 특성을 고려한 가이드가 아닌 화력 조절의 형태만 그린거기 때문에 여러 테스트를 해보시는 것을 추천드립니다" at bounding box center [750, 455] width 661 height 48
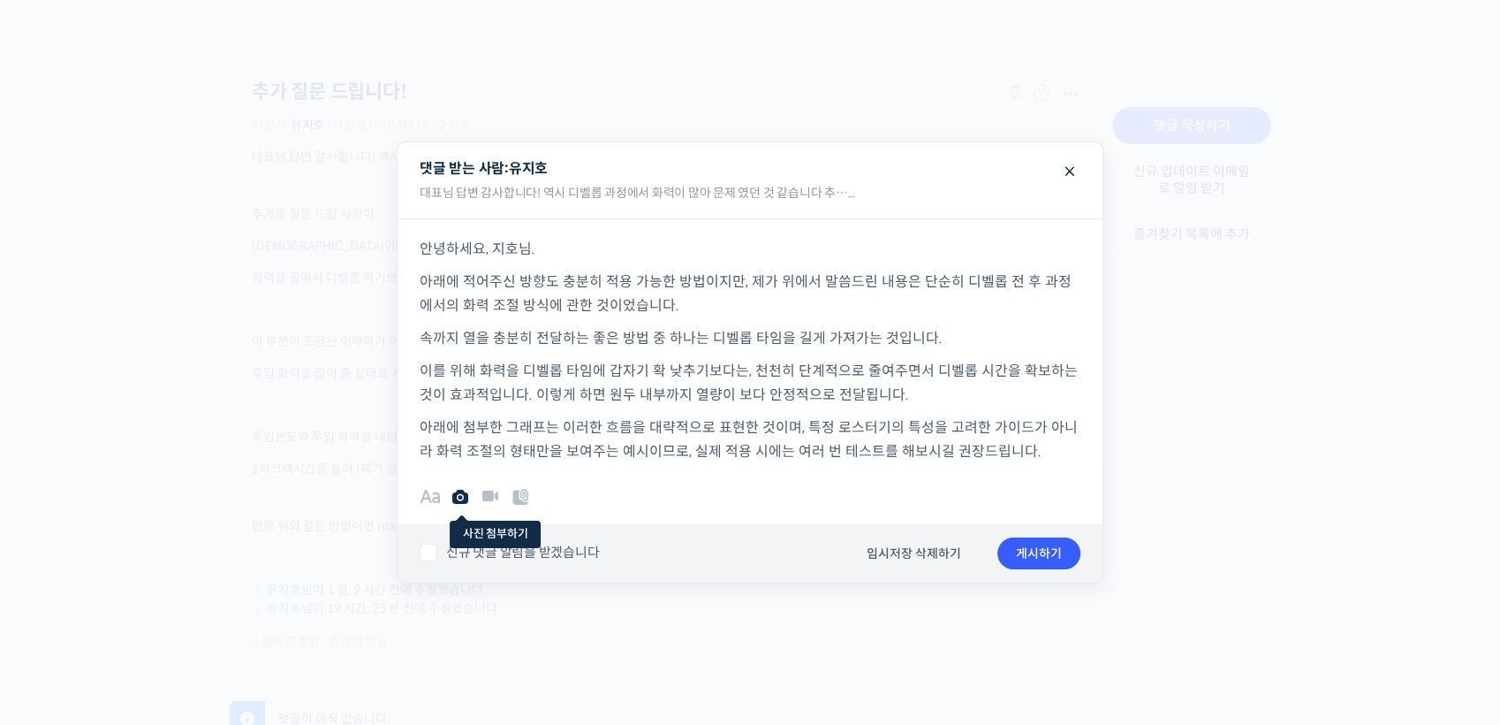
click at [465, 498] on icon at bounding box center [460, 496] width 21 height 21
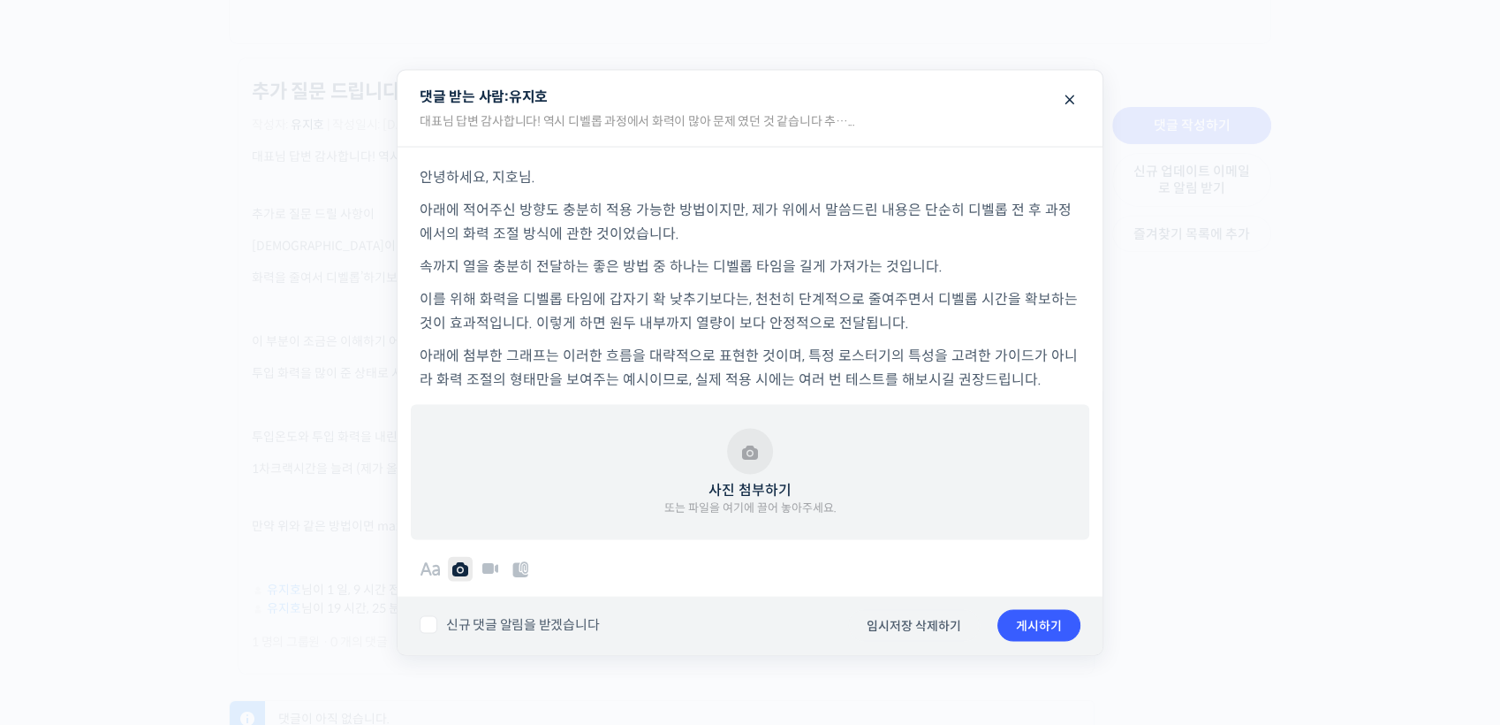
click at [708, 442] on button "사진 첨부하기 또는 파일을 여기에 끌어 놓아주세요." at bounding box center [751, 472] width 172 height 88
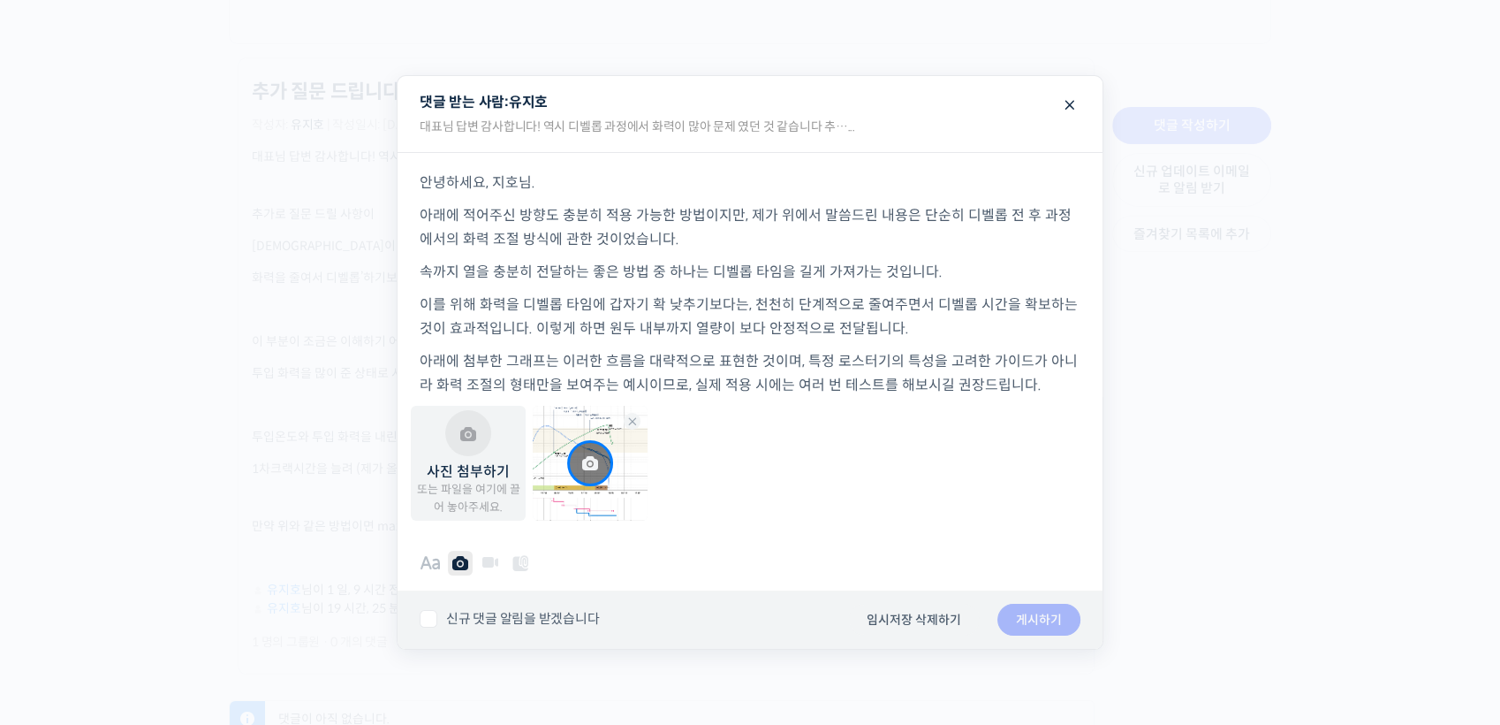
click at [1032, 615] on div "취소 임시저장 삭제하기 게시하기" at bounding box center [964, 620] width 250 height 32
click at [1018, 623] on button "게시하기" at bounding box center [1039, 620] width 83 height 32
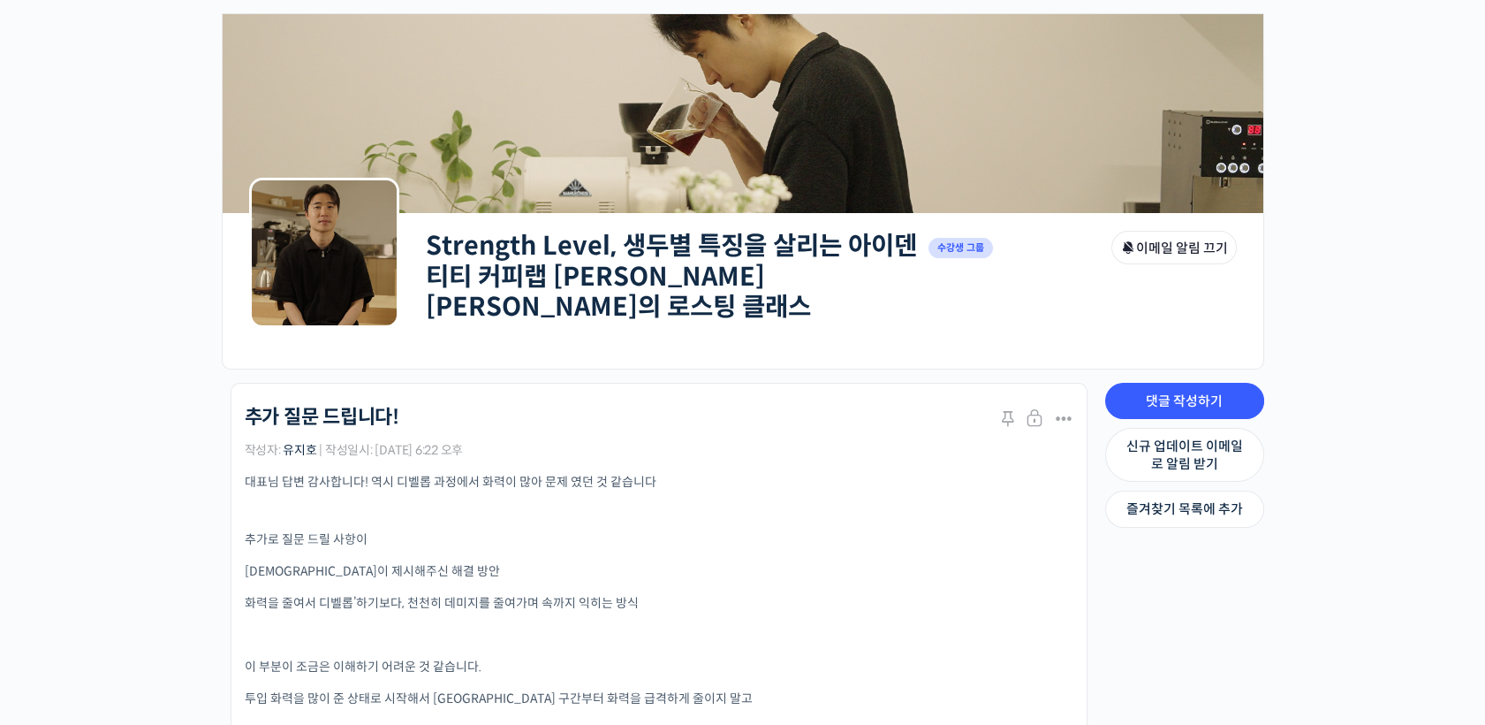
scroll to position [66, 0]
click at [737, 267] on link "Strength Level, 생두별 특징을 살리는 아이덴티티 커피랩 [PERSON_NAME] [PERSON_NAME]의 로스팅 클래스" at bounding box center [671, 277] width 491 height 93
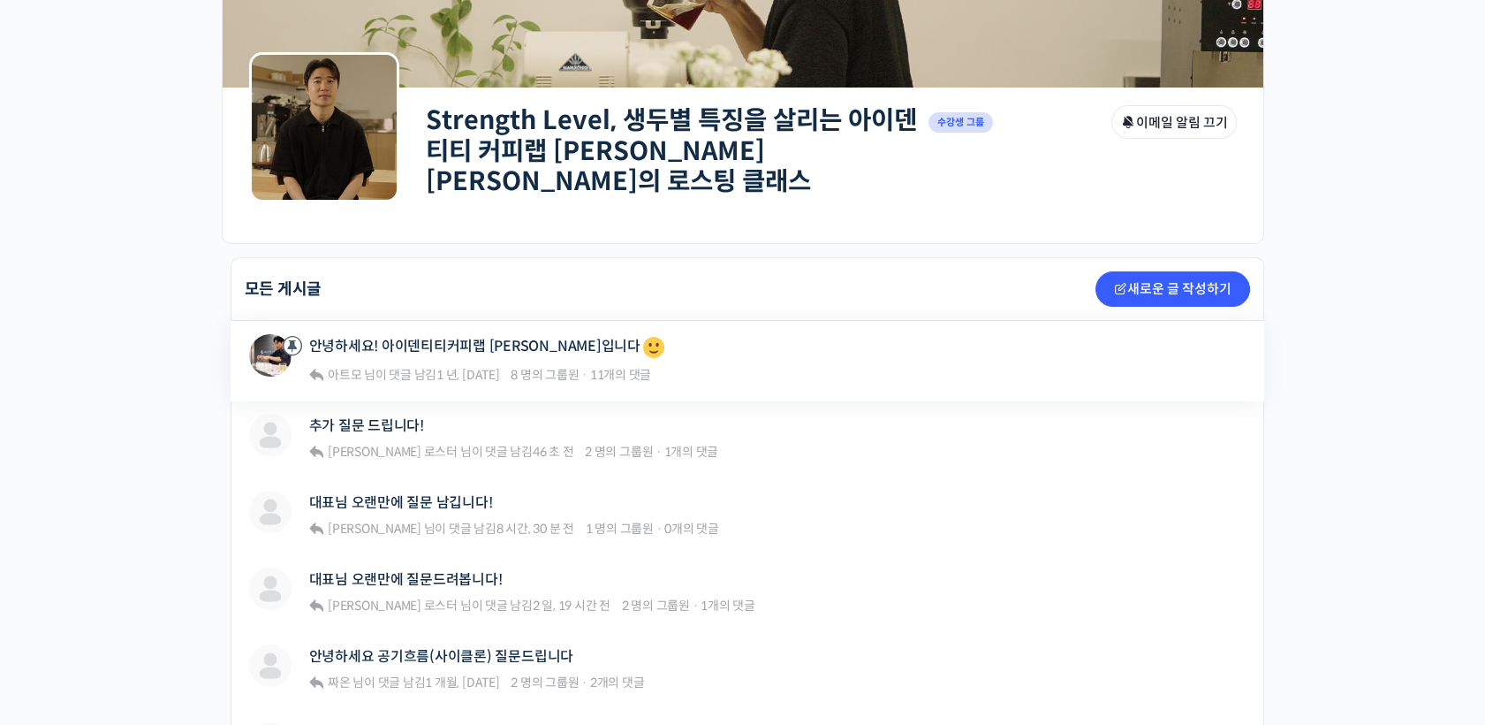
scroll to position [196, 0]
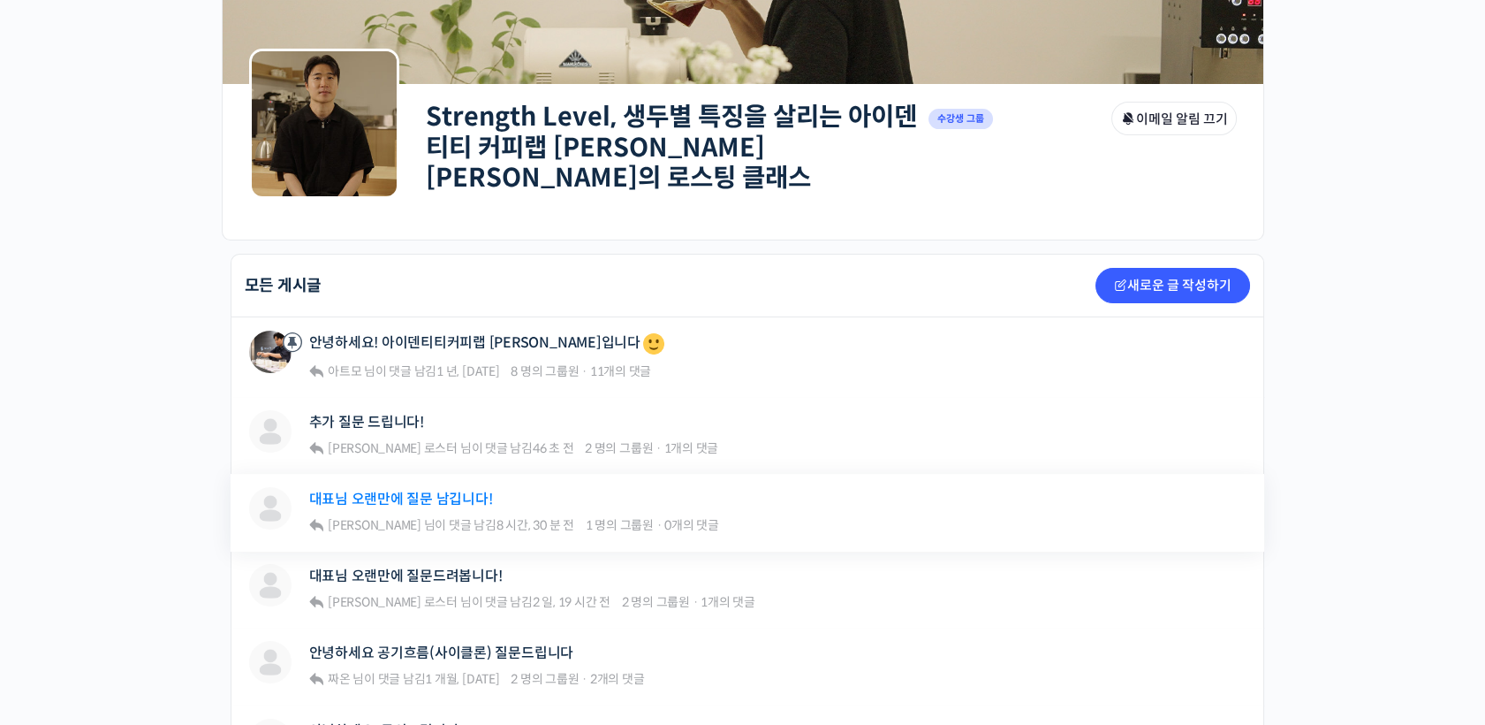
click at [419, 490] on link "대표님 오랜만에 질문 남깁니다!" at bounding box center [401, 498] width 184 height 17
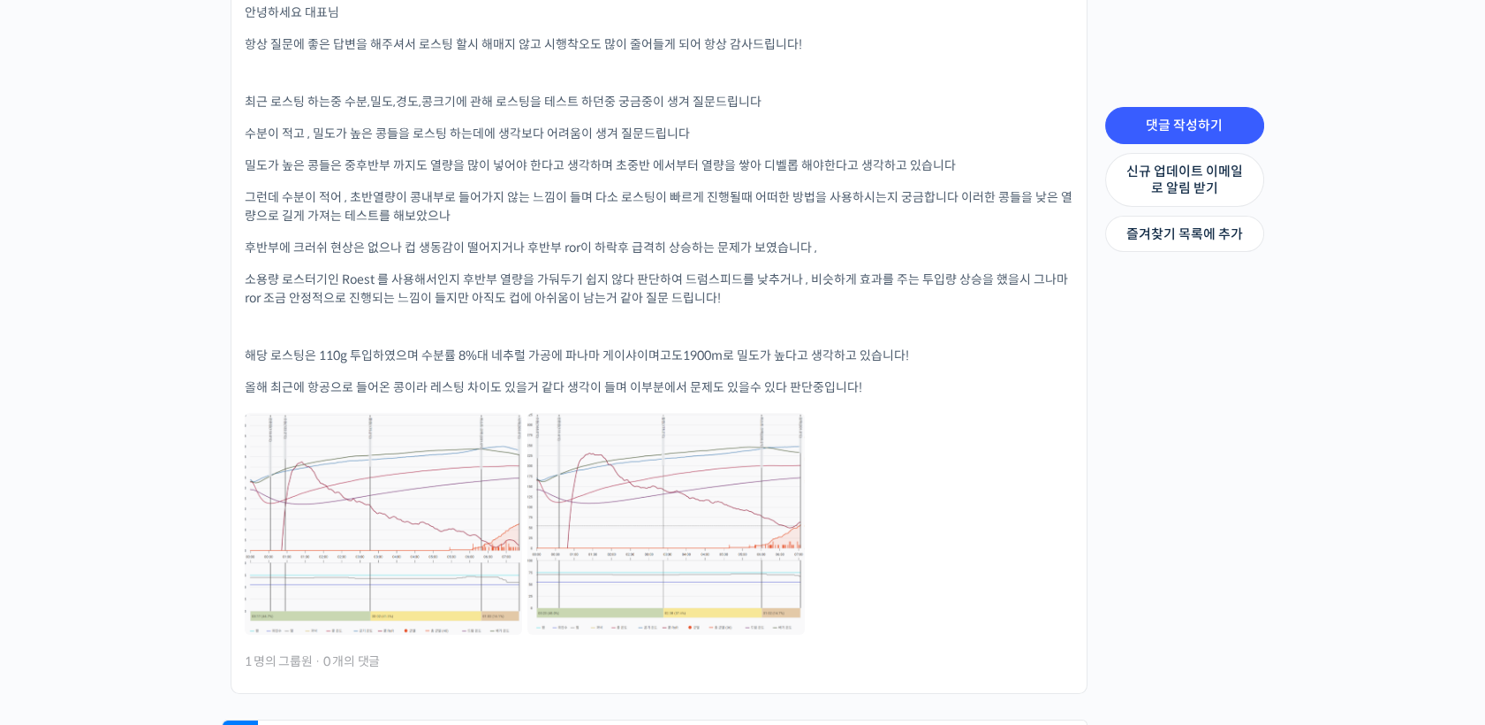
scroll to position [589, 0]
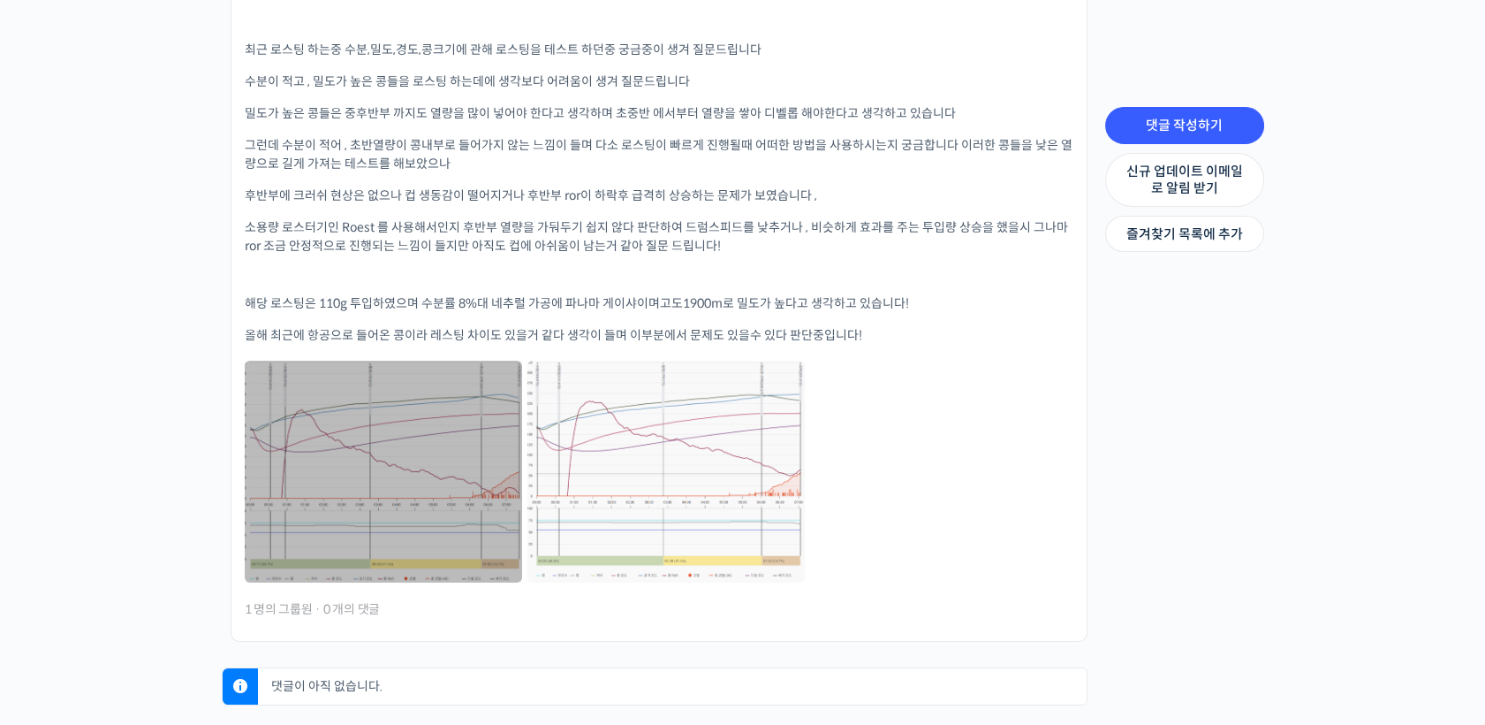
click at [429, 441] on link at bounding box center [383, 472] width 277 height 222
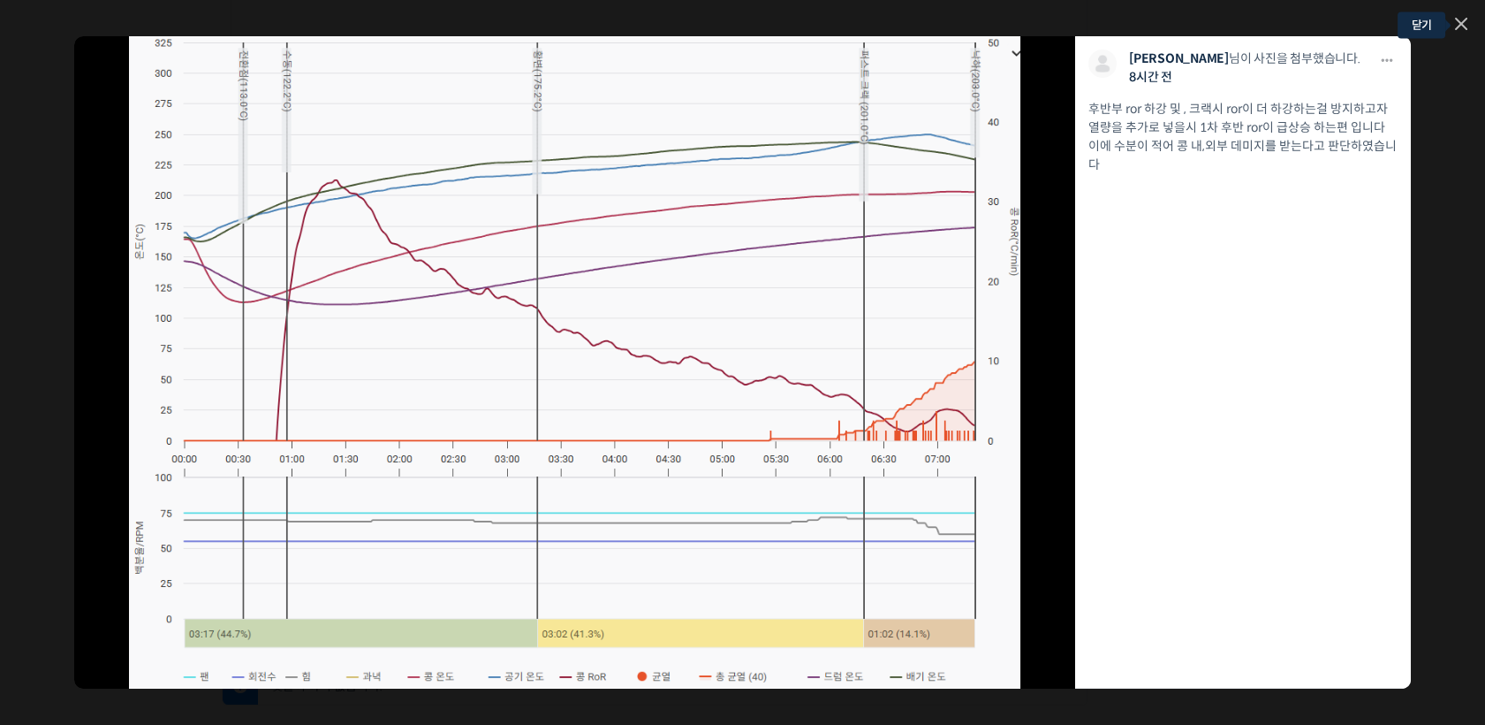
click at [1464, 22] on icon at bounding box center [1461, 24] width 12 height 12
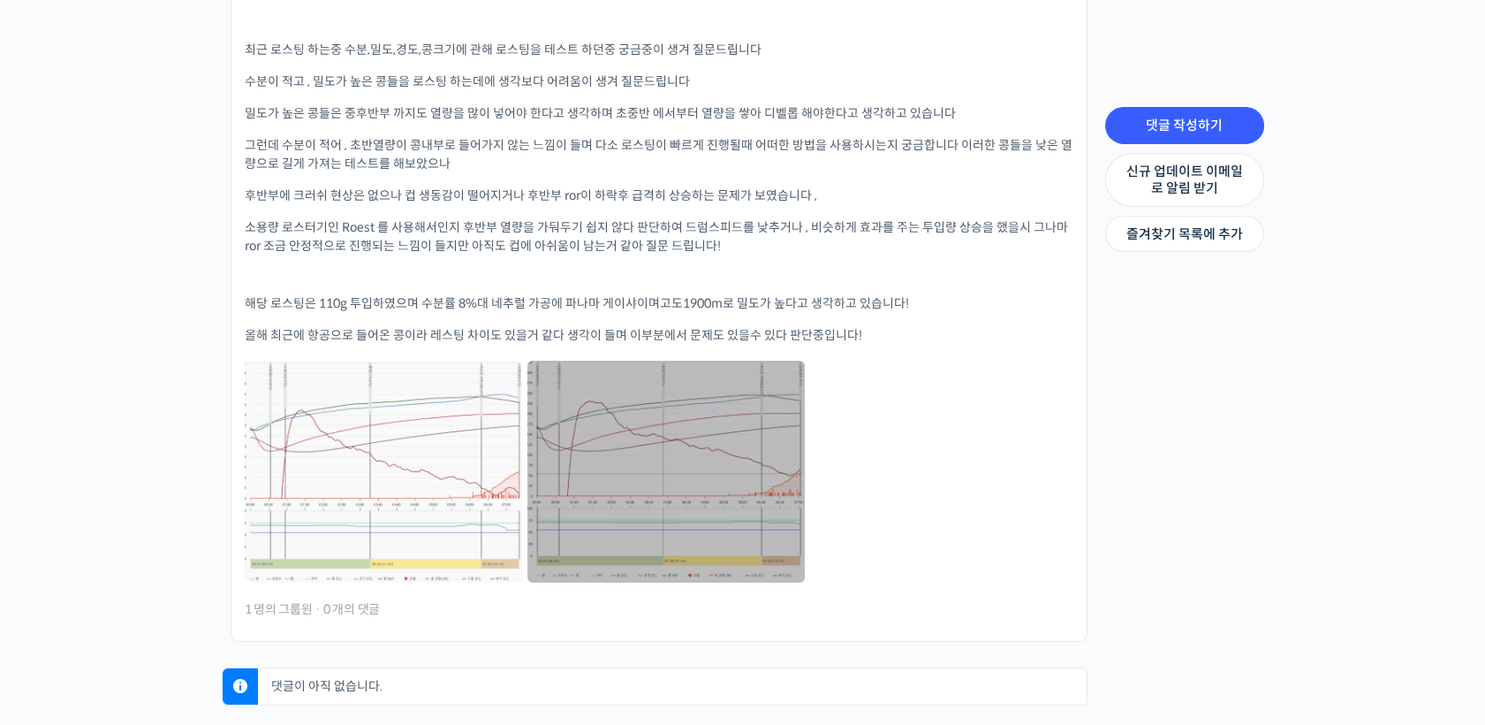
click at [672, 479] on link at bounding box center [666, 472] width 277 height 222
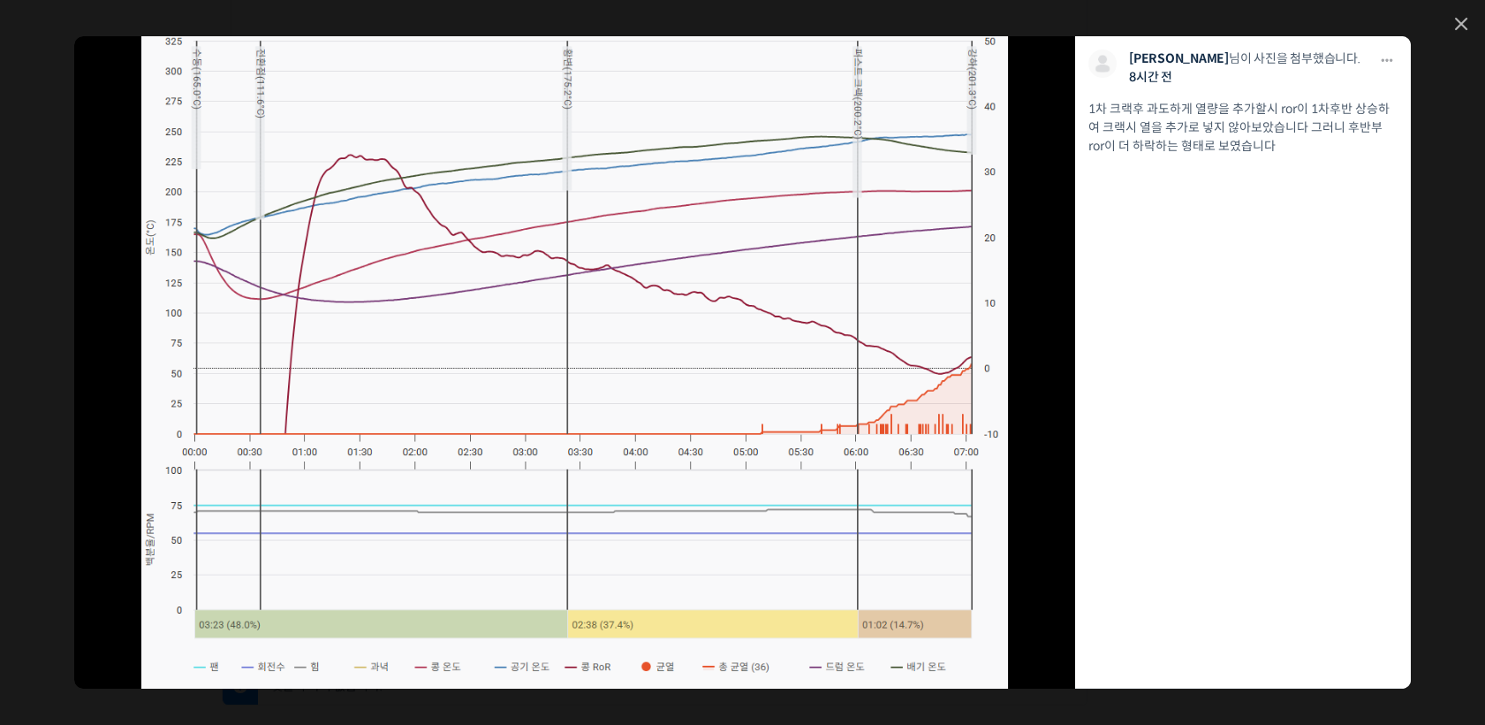
click at [1468, 22] on div "모두 공개 모든 회원 나만 보기 다운로드 다운로드 김형하 님이 사진을 첨부했습니다. 8시간 전 1차 크랙후 과도하게 열량을 추가할시 ror이 …" at bounding box center [742, 362] width 1485 height 725
click at [1462, 21] on icon at bounding box center [1461, 24] width 12 height 12
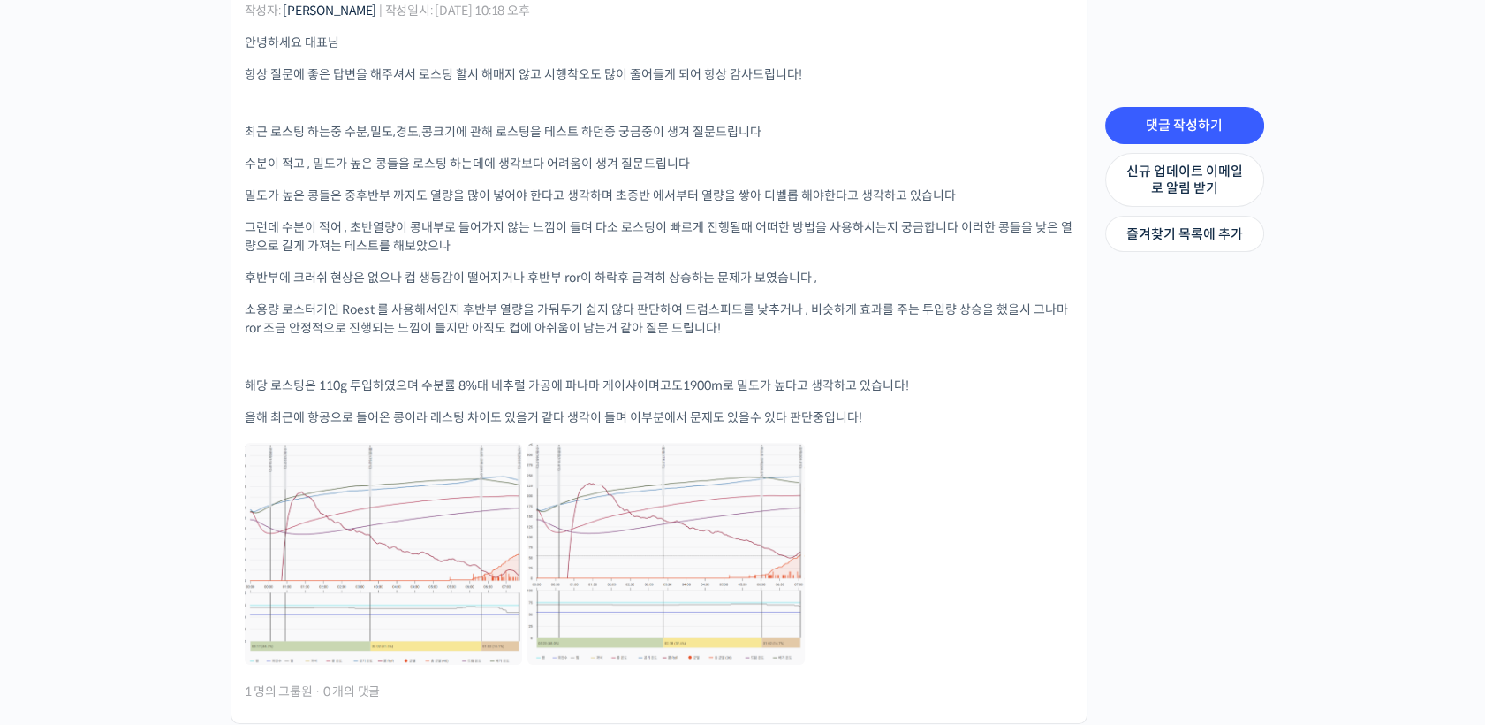
scroll to position [294, 0]
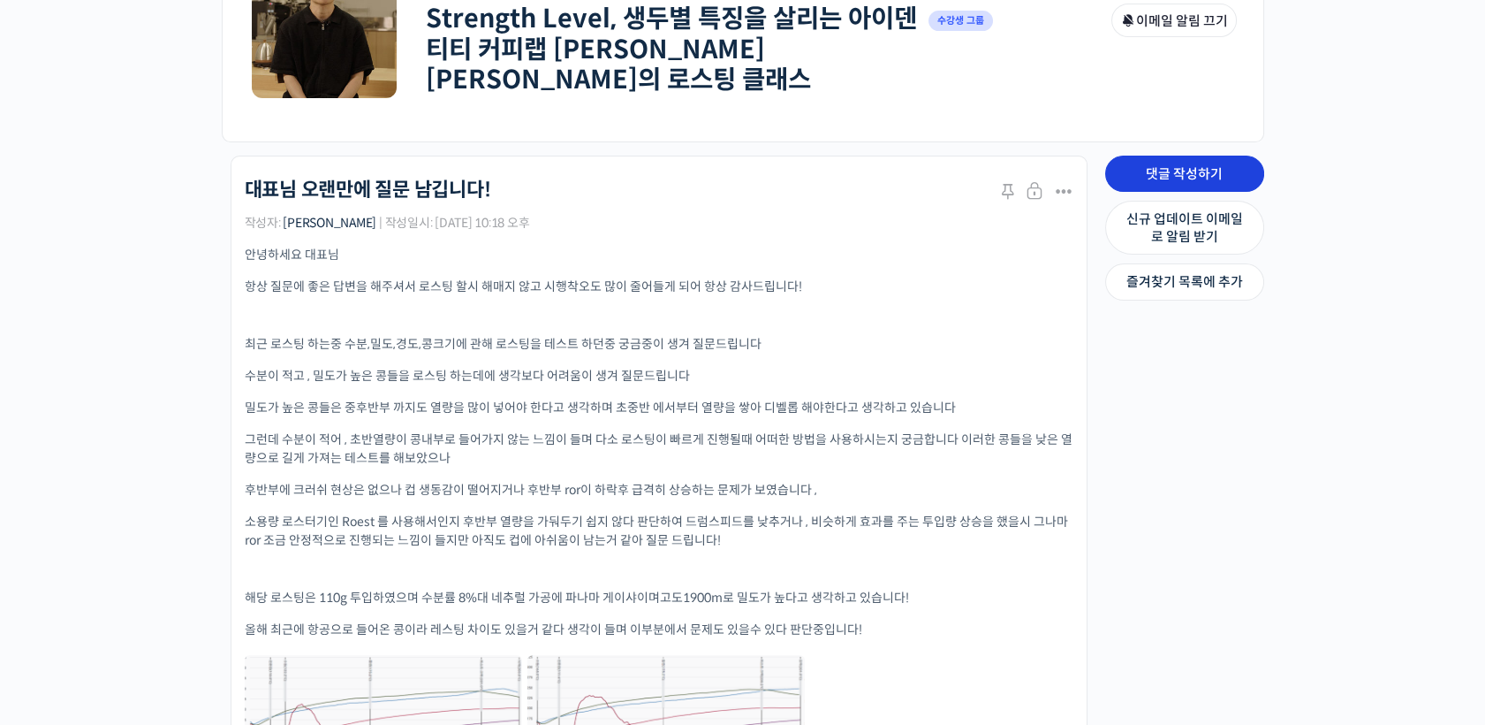
click at [1206, 156] on link "댓글 작성하기" at bounding box center [1184, 174] width 159 height 37
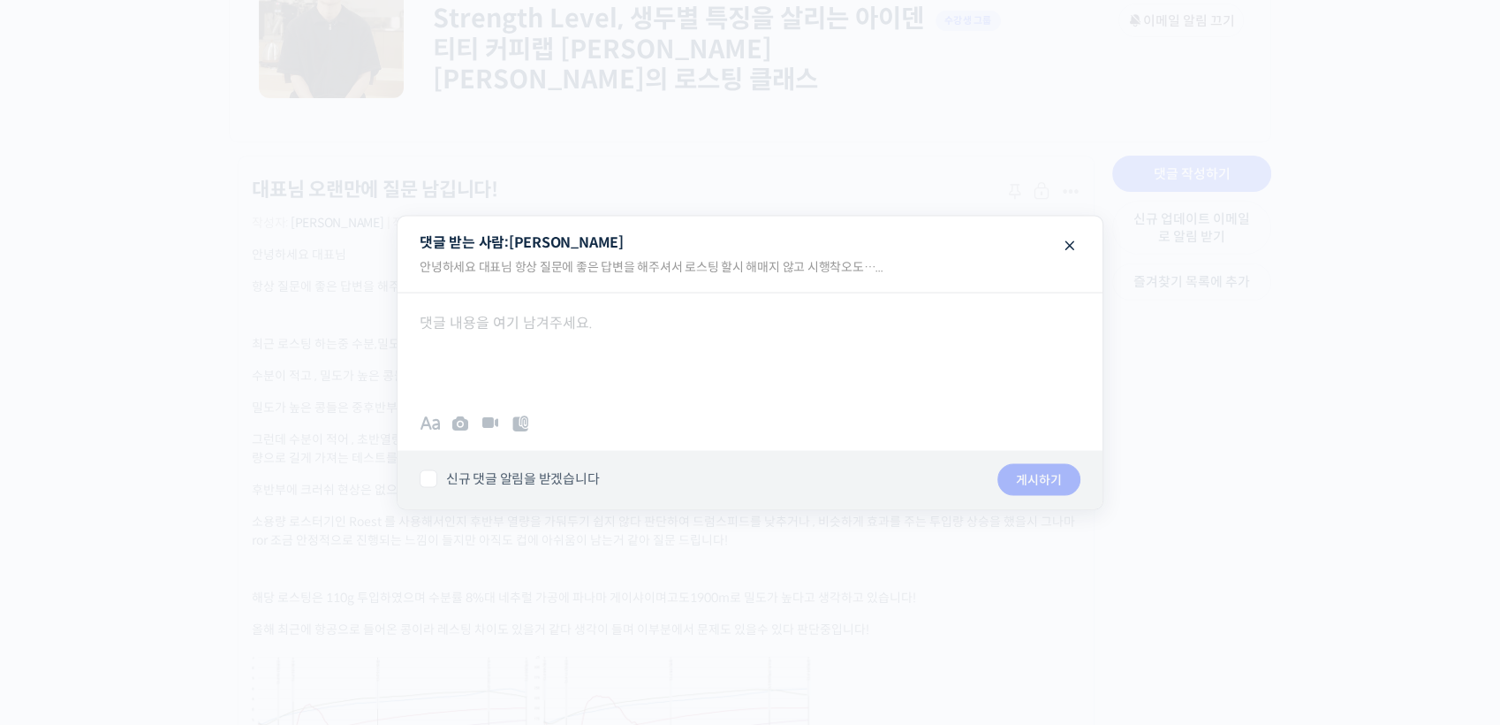
click at [1070, 247] on span at bounding box center [1070, 244] width 21 height 31
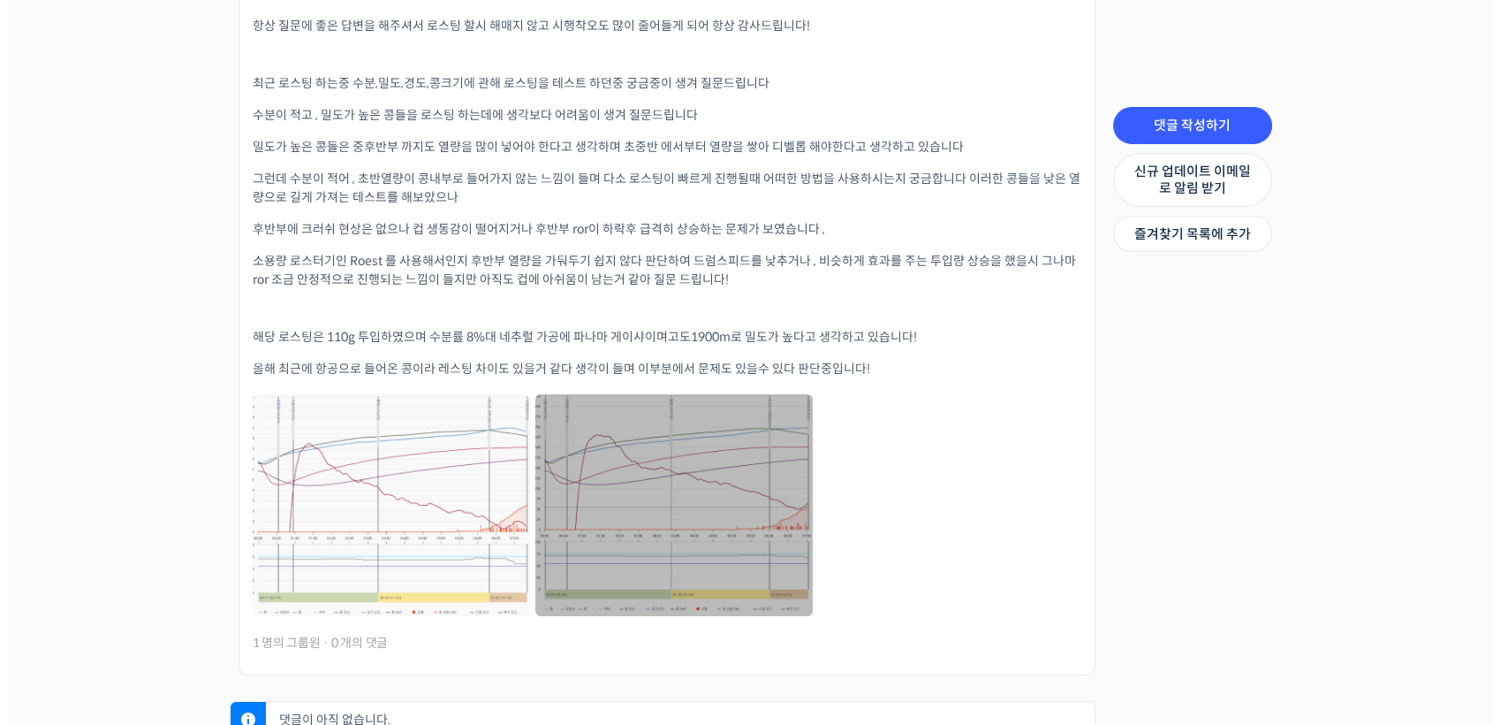
scroll to position [589, 0]
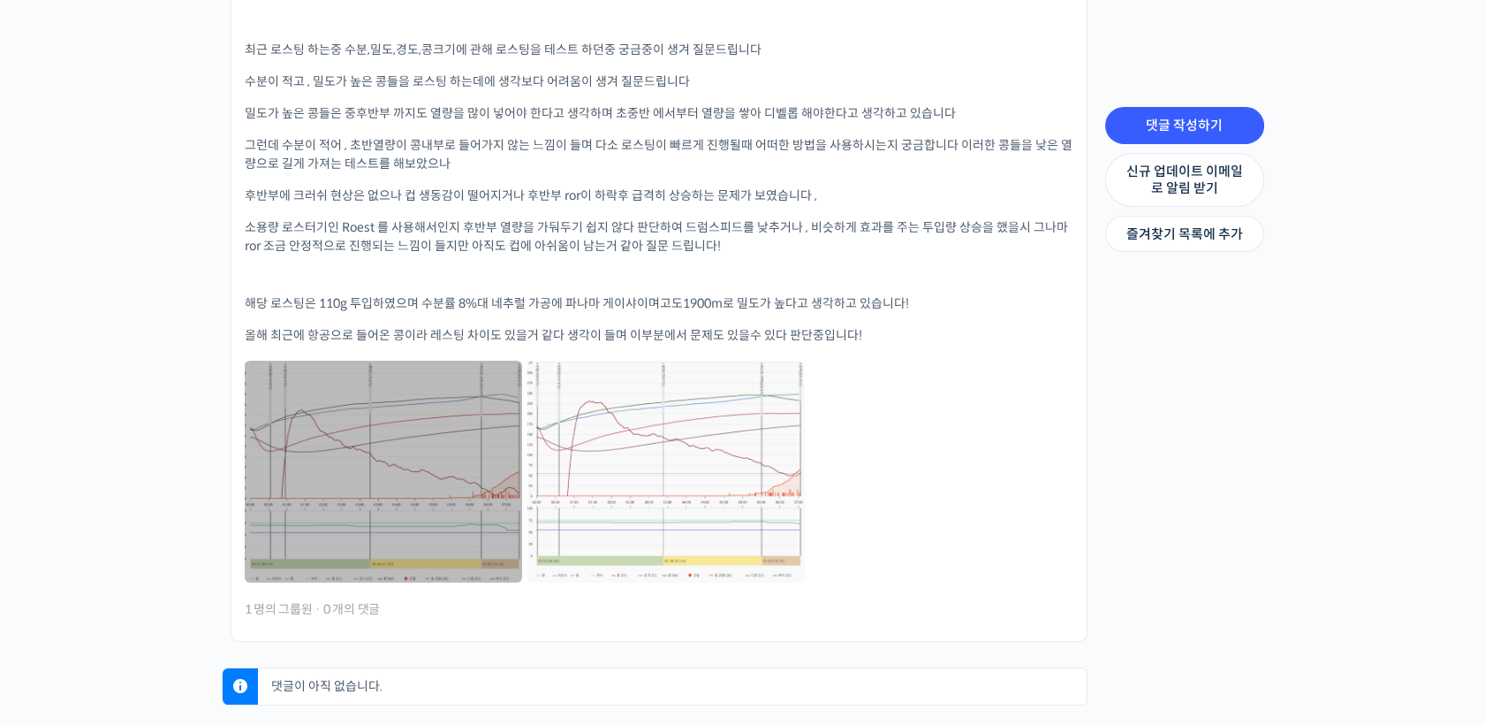
click at [435, 474] on link at bounding box center [383, 472] width 277 height 222
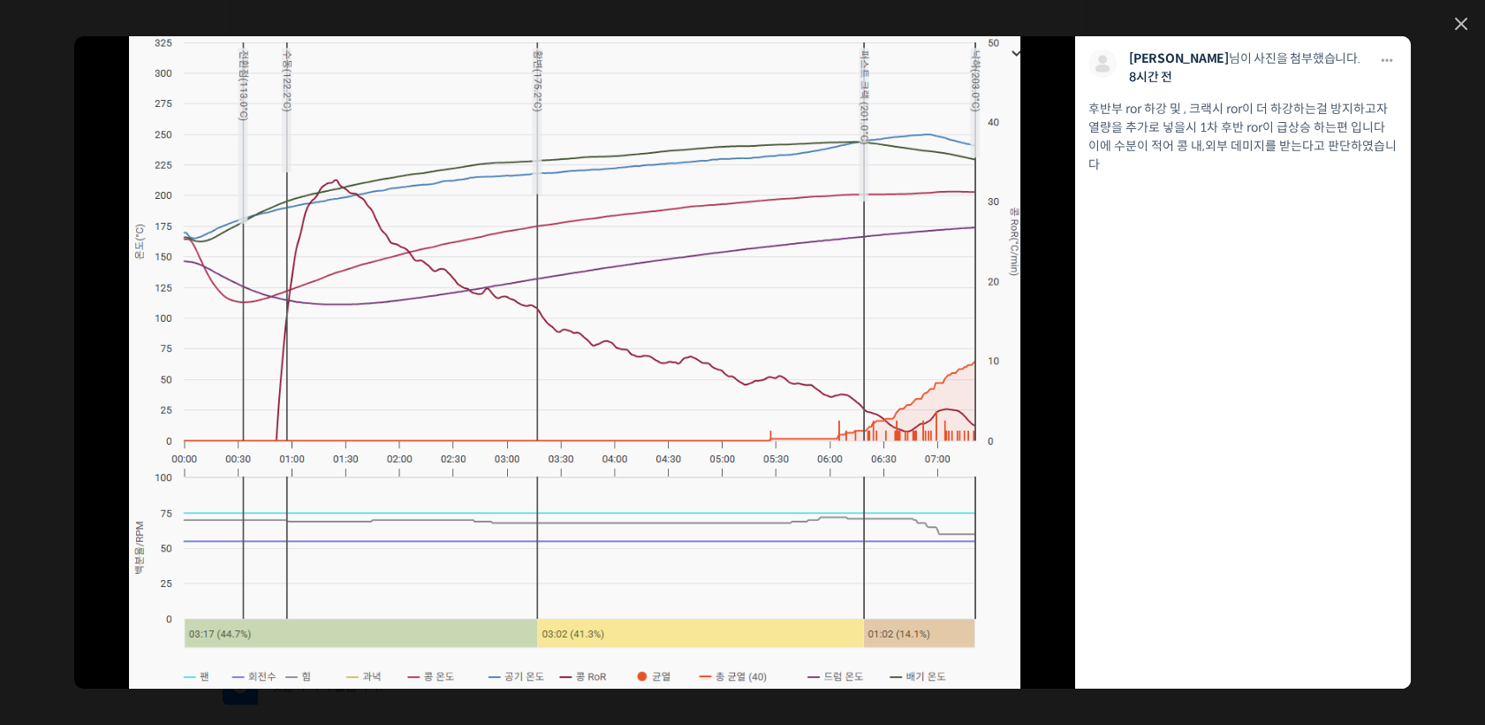
click at [1466, 27] on icon at bounding box center [1461, 24] width 12 height 12
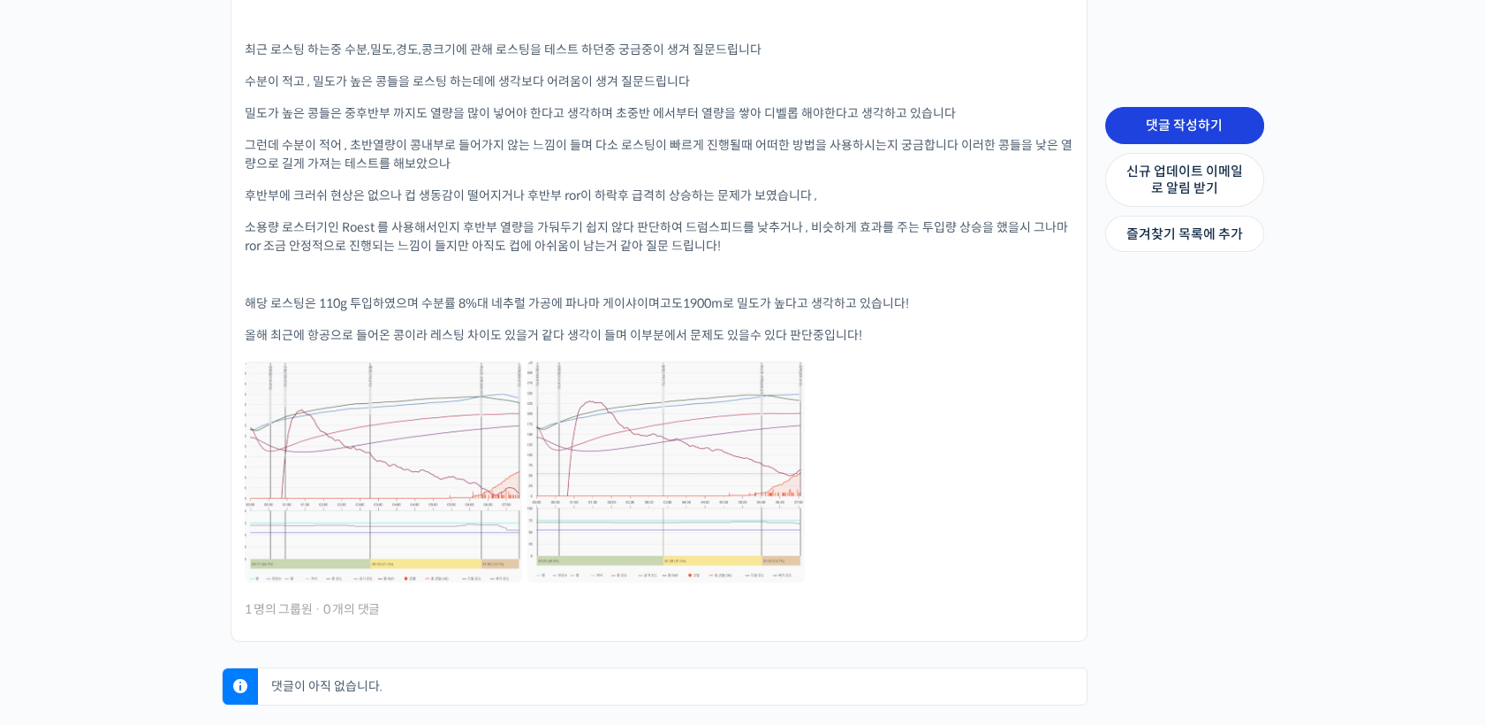
click at [1151, 131] on link "댓글 작성하기" at bounding box center [1184, 125] width 159 height 37
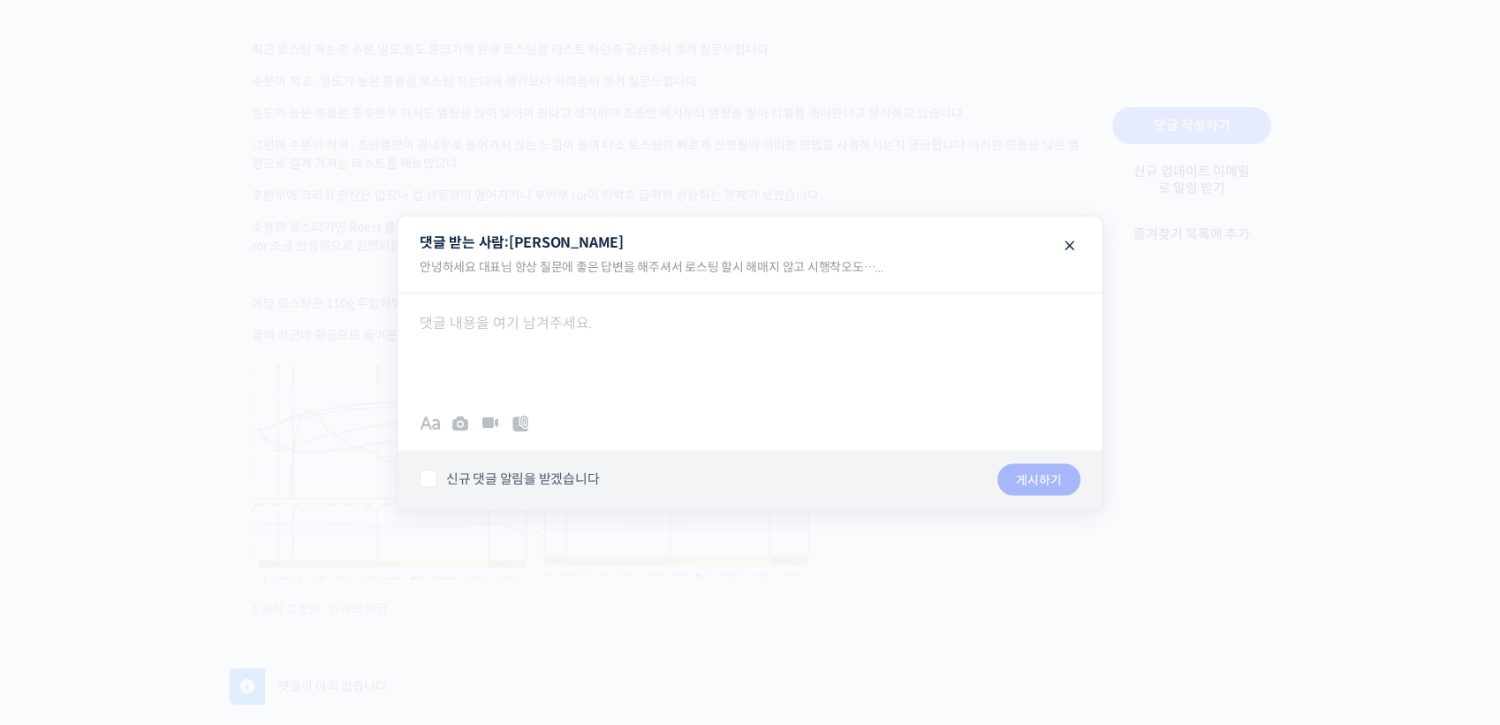
click at [612, 359] on div at bounding box center [750, 345] width 705 height 106
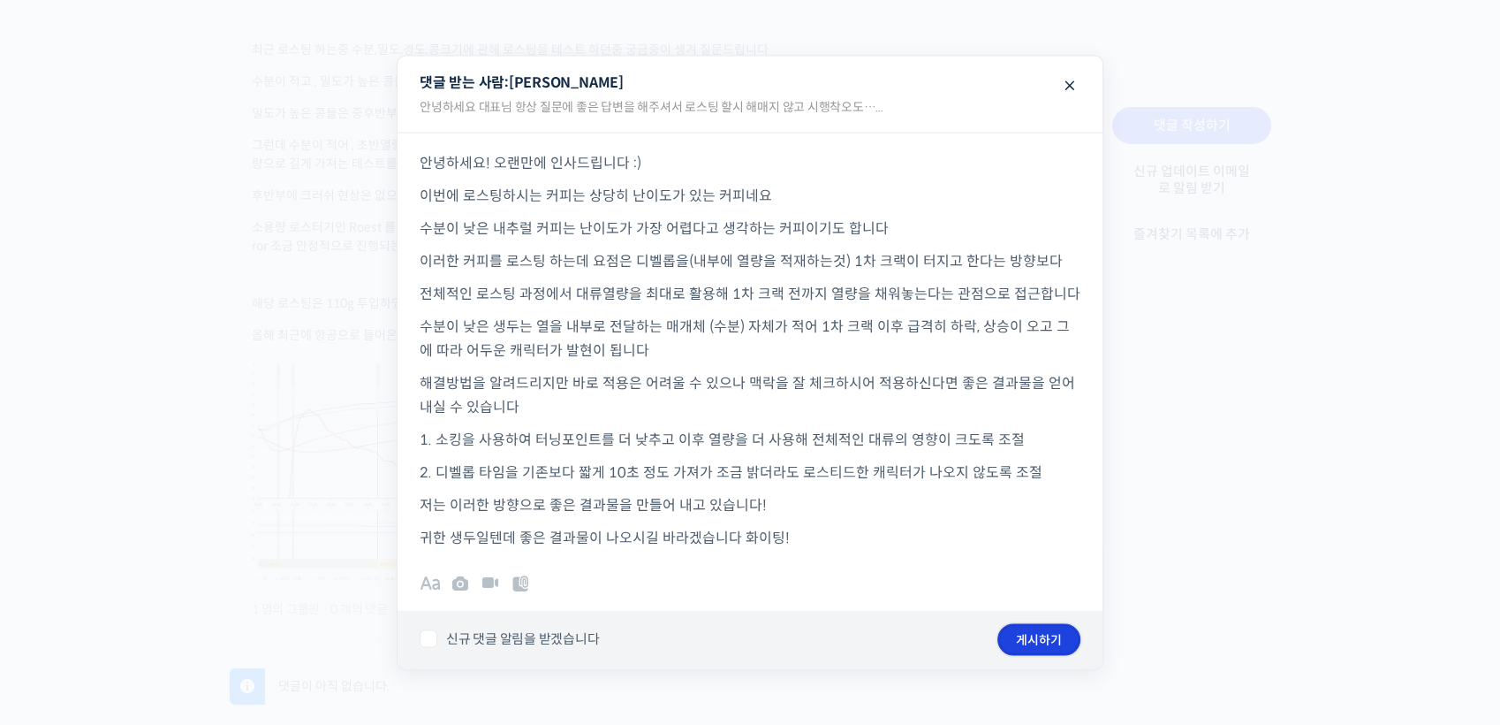
click at [1034, 633] on button "게시하기" at bounding box center [1039, 639] width 83 height 32
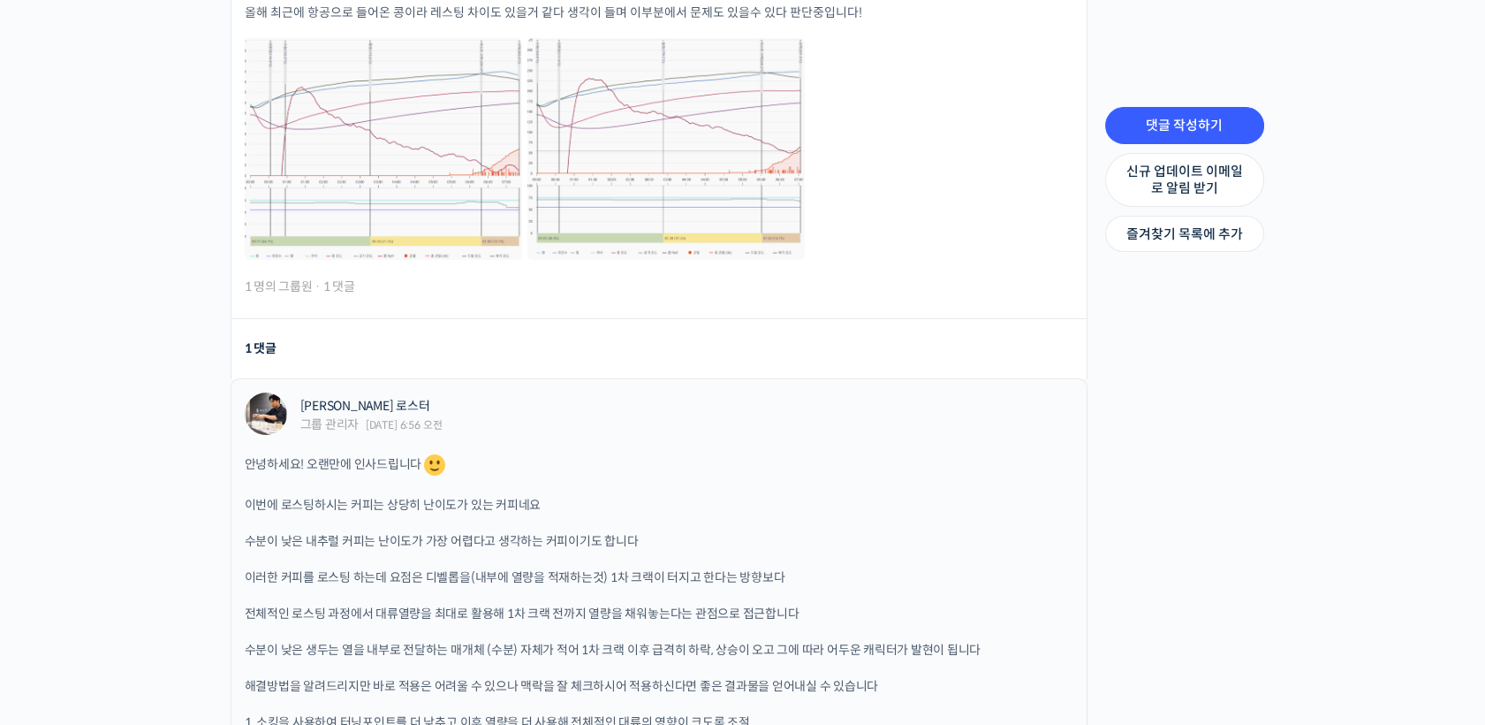
scroll to position [918, 0]
